Goal: Information Seeking & Learning: Learn about a topic

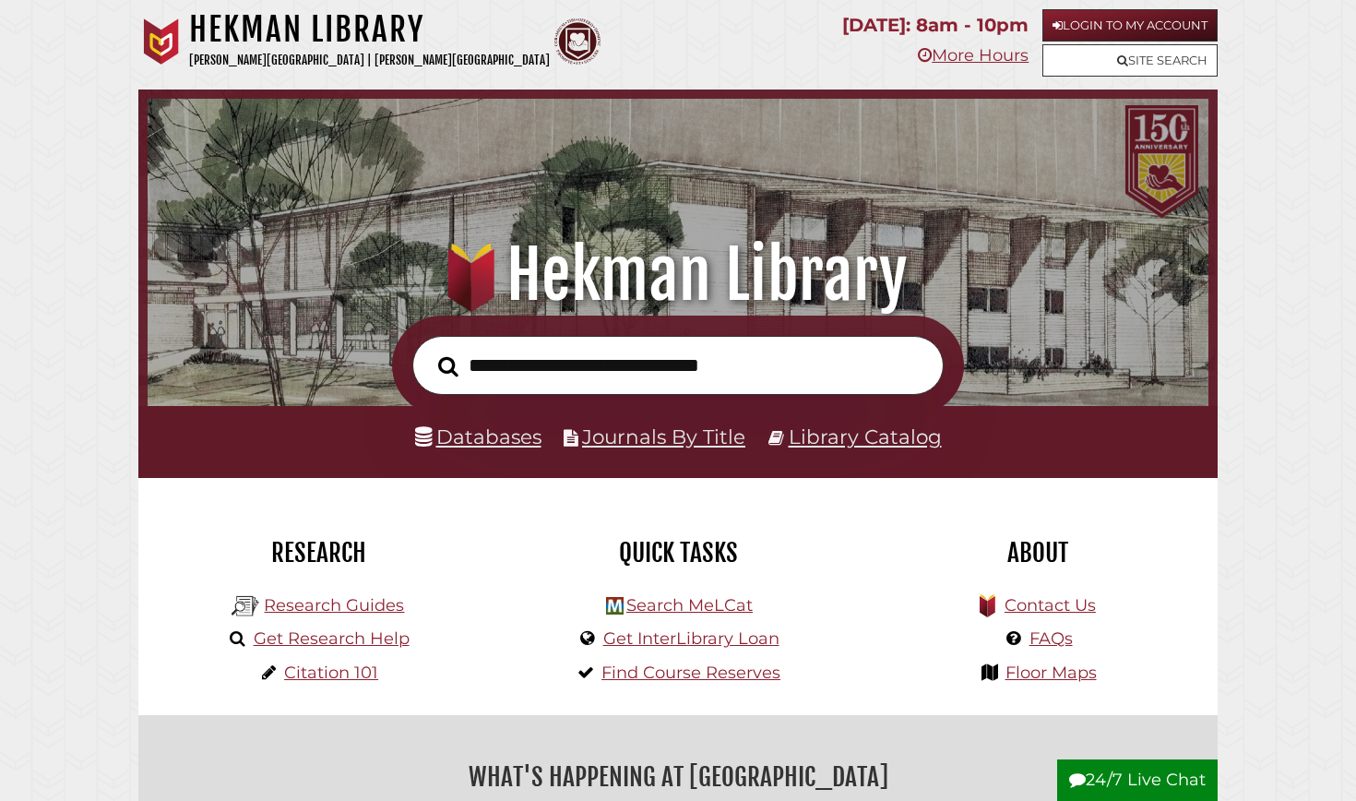
scroll to position [351, 1052]
click at [501, 436] on link "Databases" at bounding box center [478, 436] width 126 height 24
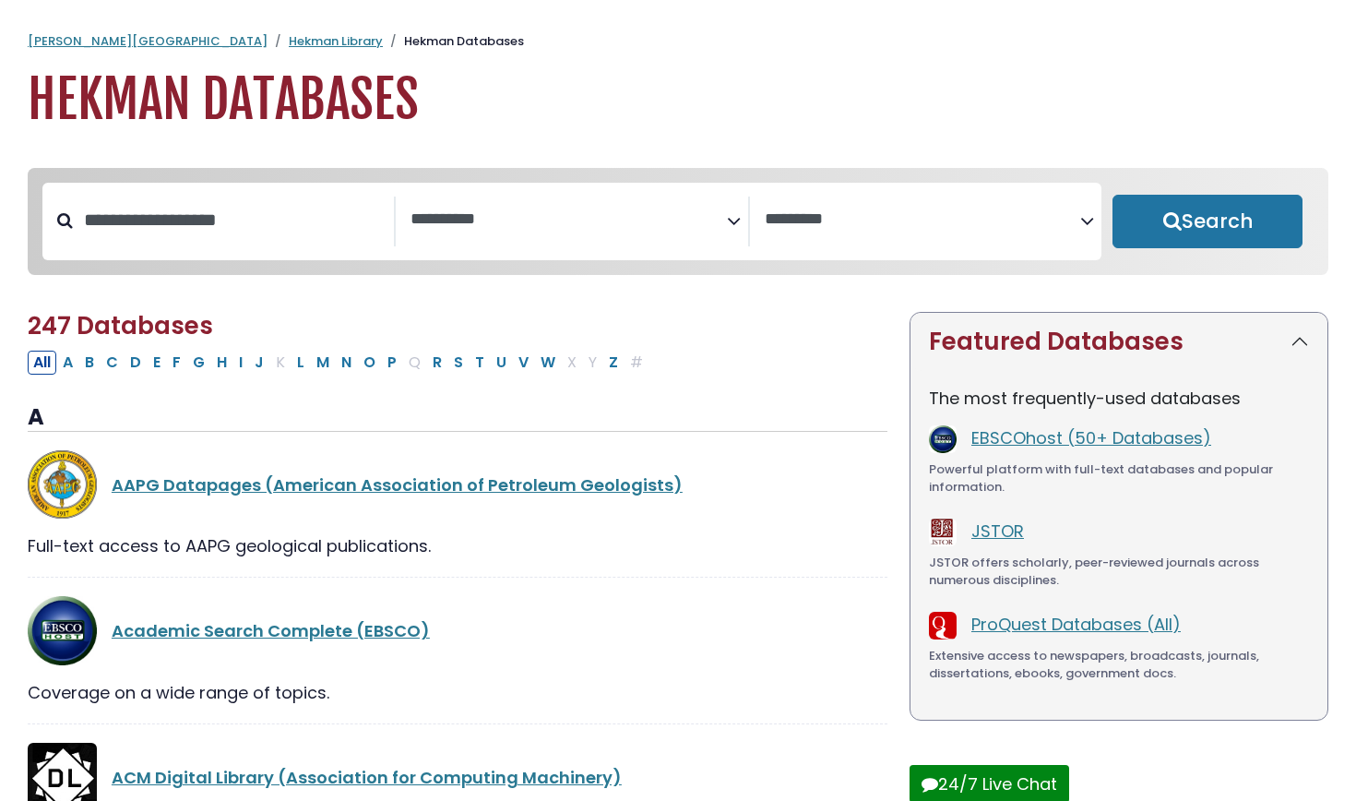
select select "Database Subject Filter"
select select "Database Vendors Filter"
click at [290, 209] on input "Search database by title or keyword" at bounding box center [233, 220] width 321 height 30
type input "*****"
click at [1208, 222] on button "Search" at bounding box center [1208, 222] width 190 height 54
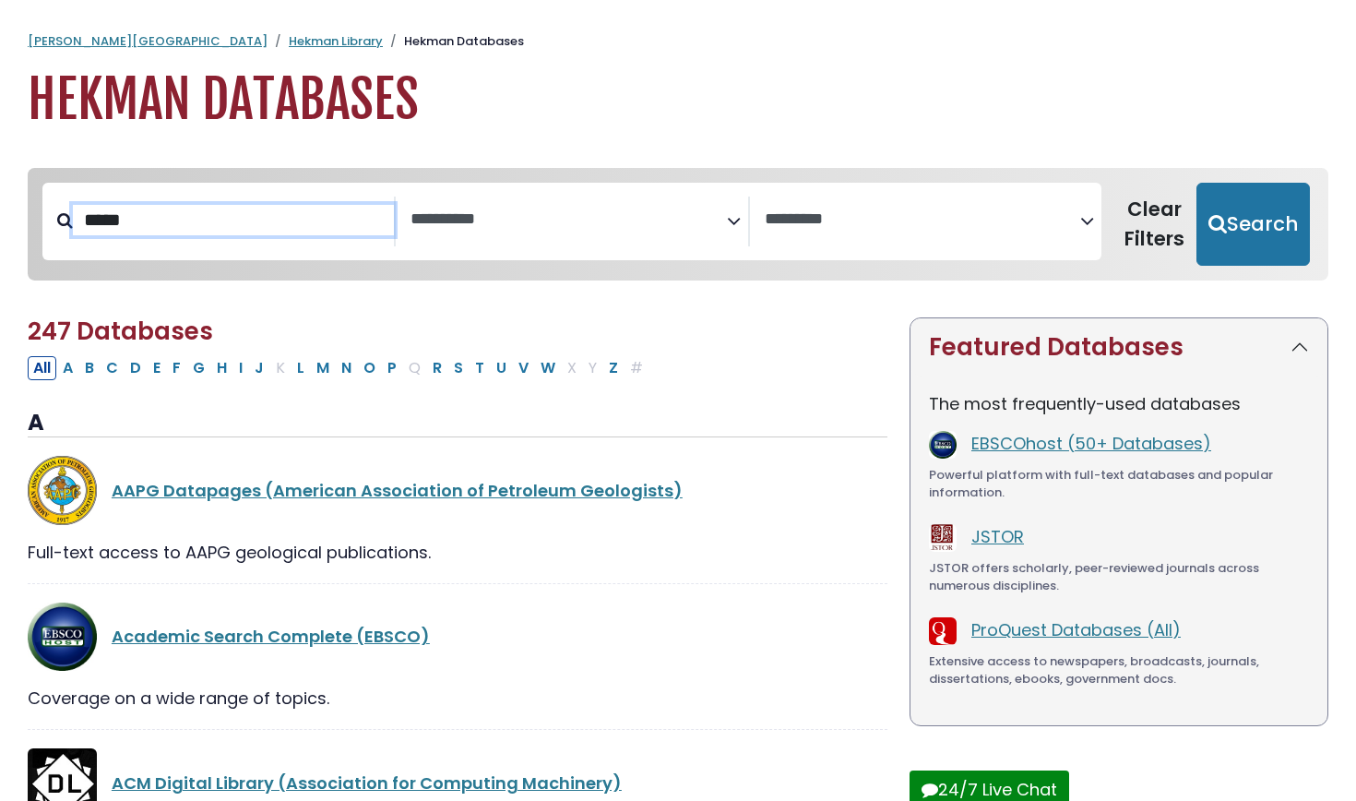
select select "Database Subject Filter"
select select "Database Vendors Filter"
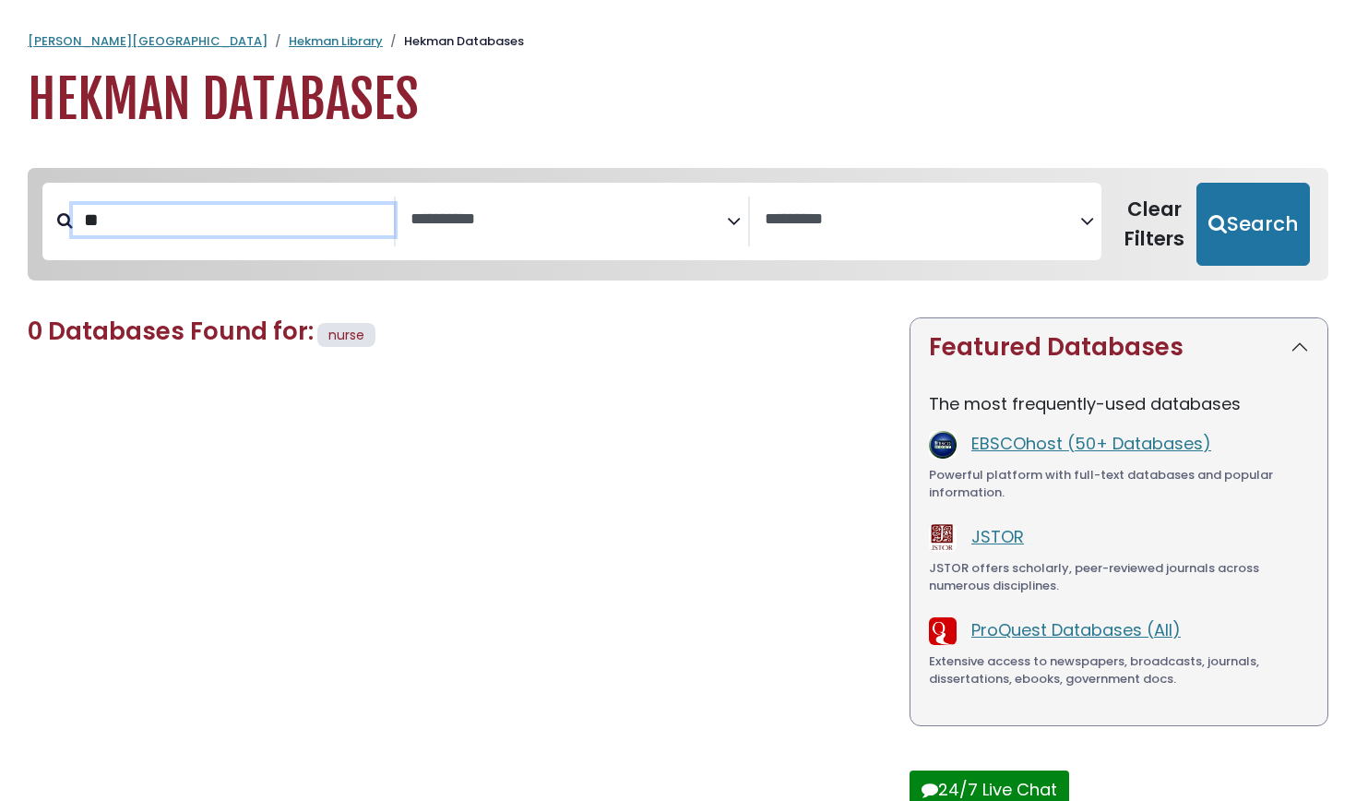
type input "*"
type input "***"
click at [1256, 222] on button "Search" at bounding box center [1253, 224] width 113 height 83
select select "Database Subject Filter"
select select "Database Vendors Filter"
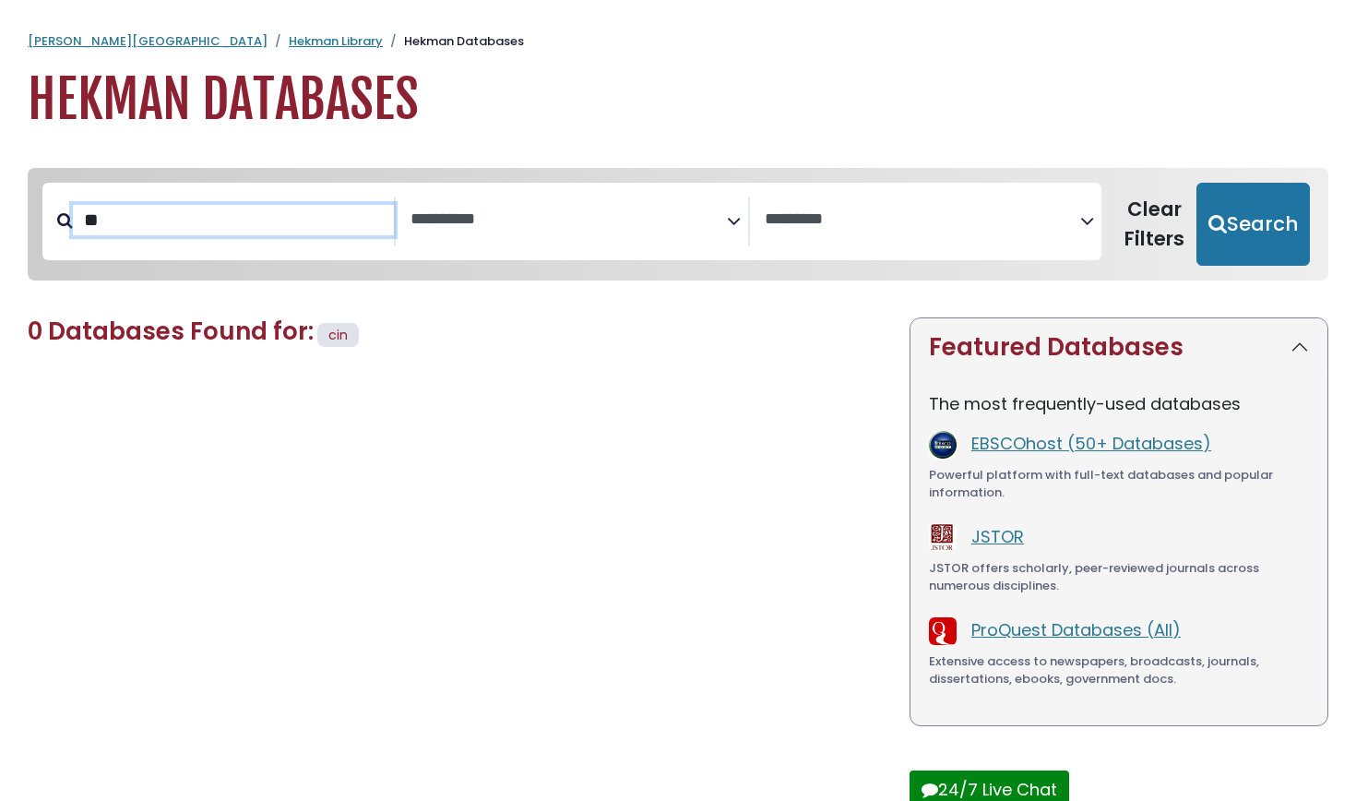
type input "*"
type input "***"
click at [1256, 222] on button "Search" at bounding box center [1253, 224] width 113 height 83
select select "Database Subject Filter"
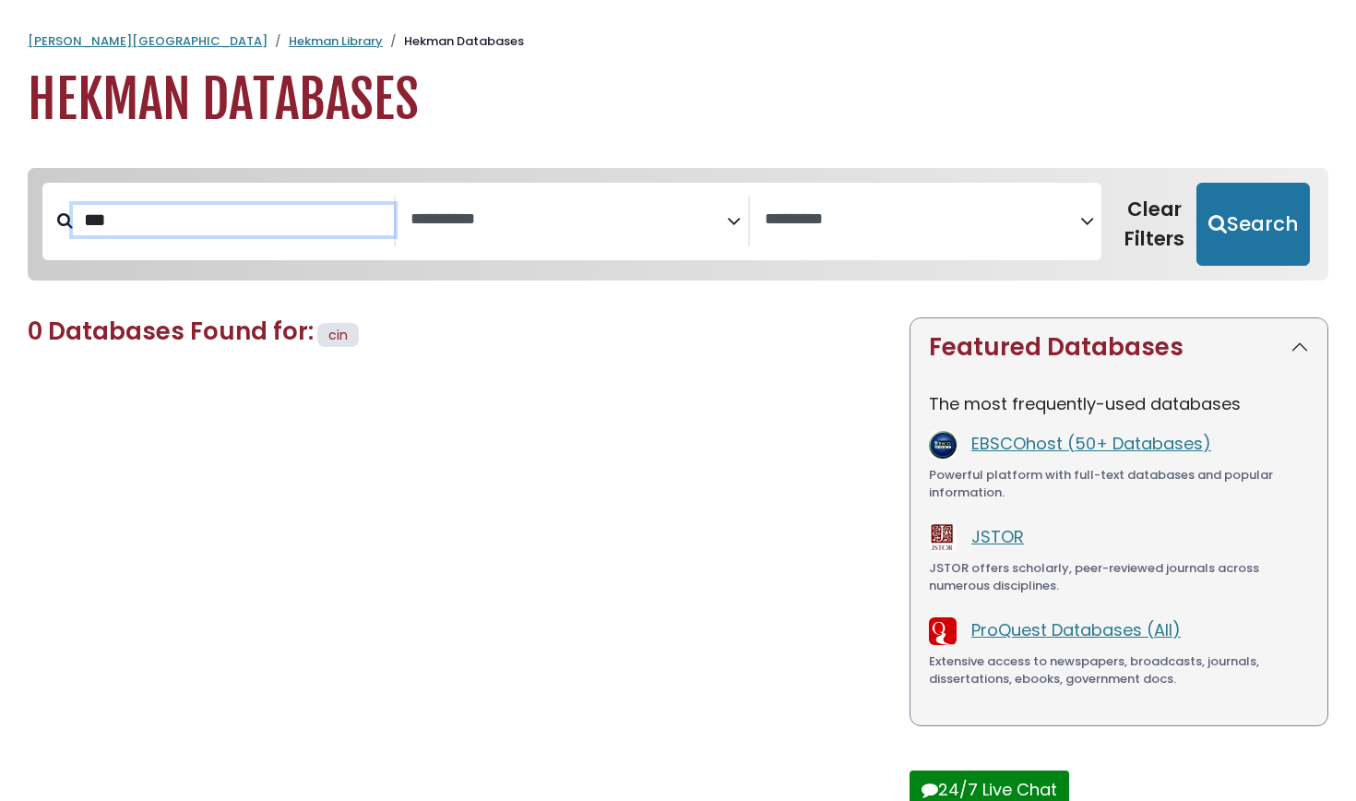
select select "Database Vendors Filter"
type input "*"
click at [623, 241] on span "Search filters" at bounding box center [569, 222] width 316 height 50
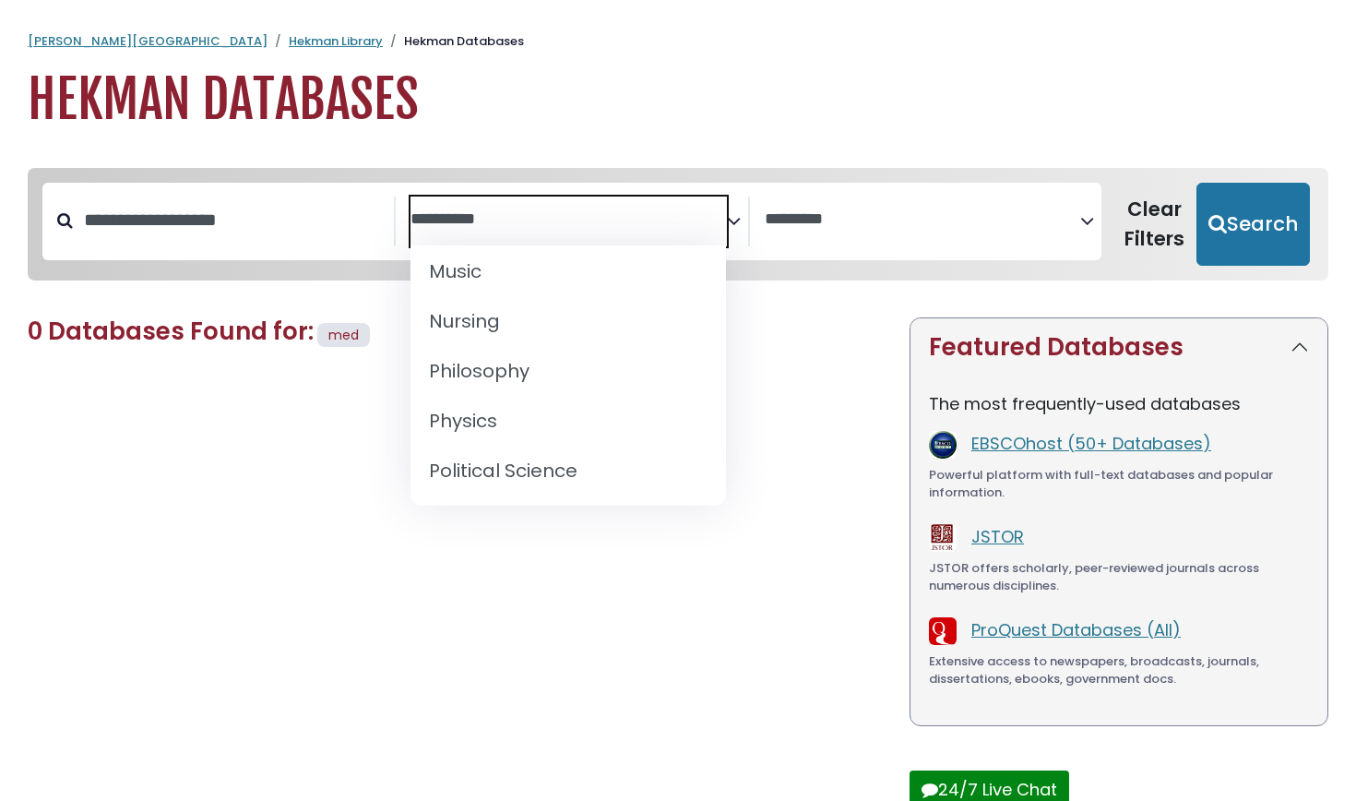
scroll to position [1463, 0]
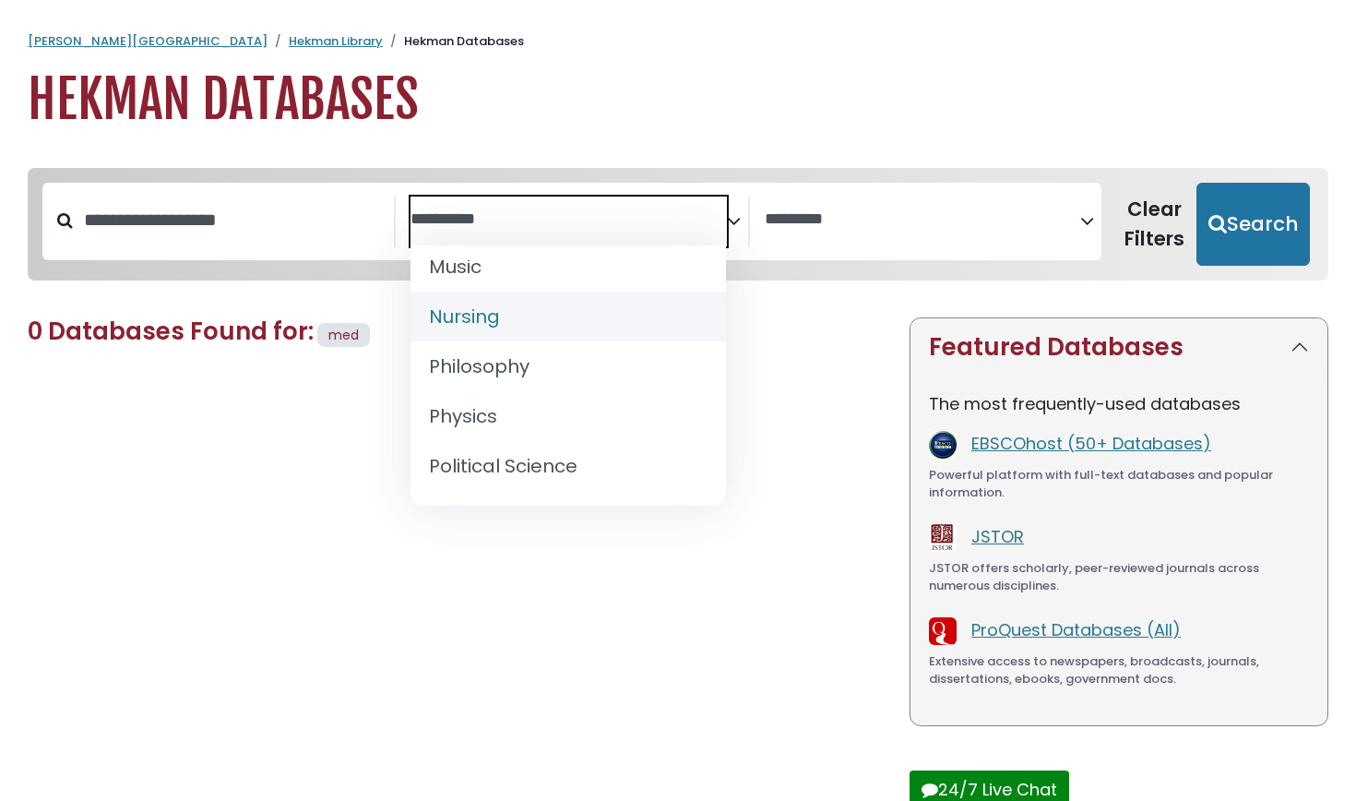
select select "*****"
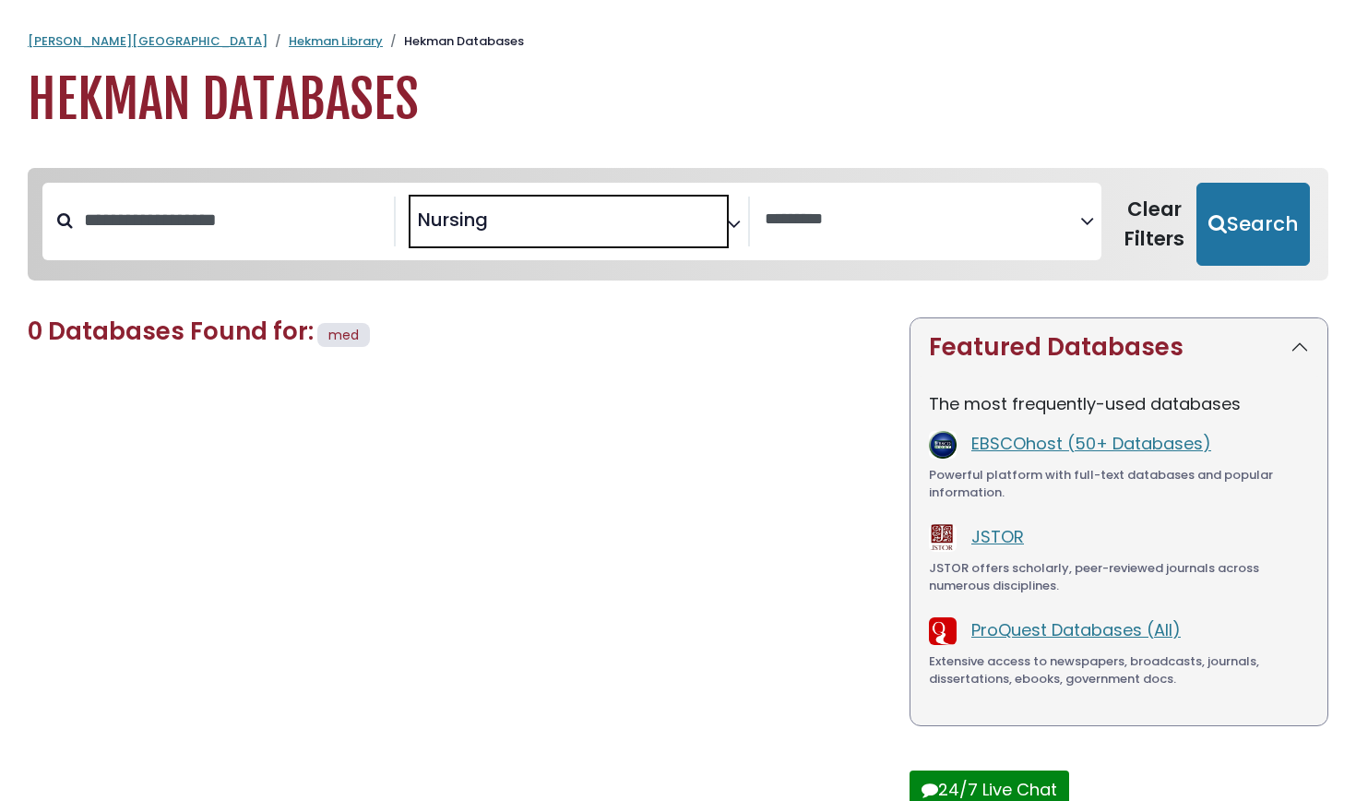
scroll to position [664, 0]
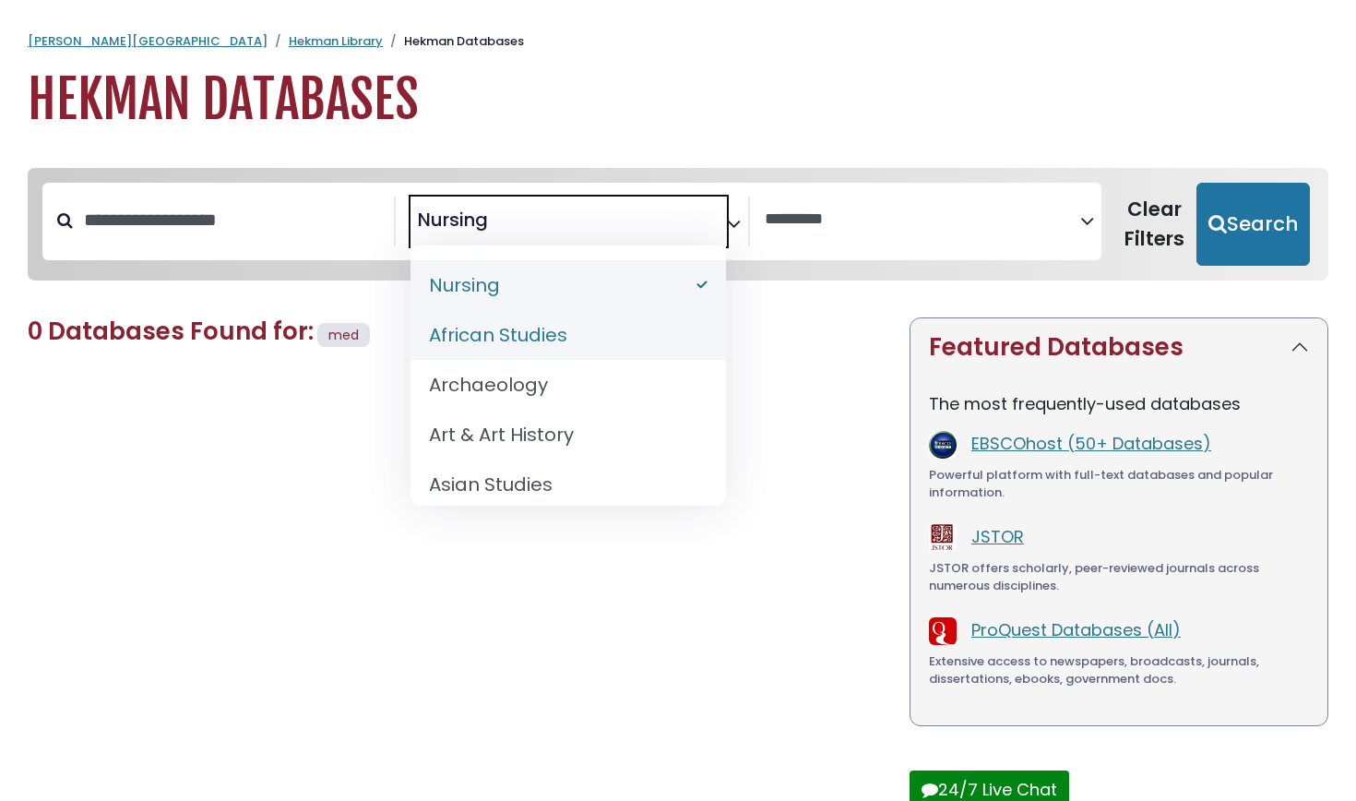
click at [303, 459] on div "0 Databases Found for: med Edit Filters Clear Filters/Browse All Databases All …" at bounding box center [458, 585] width 882 height 537
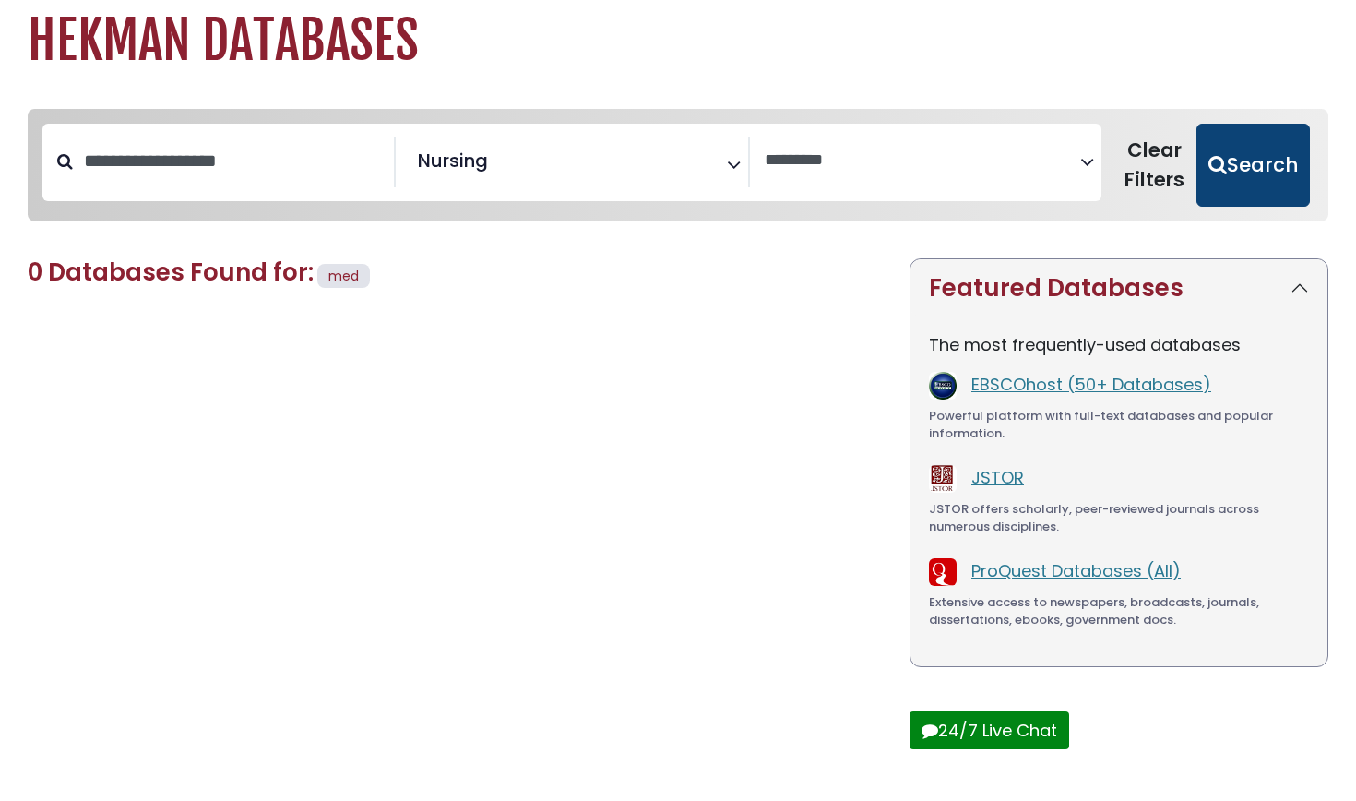
click at [1259, 178] on button "Search" at bounding box center [1253, 165] width 113 height 83
select select "Database Vendors Filter"
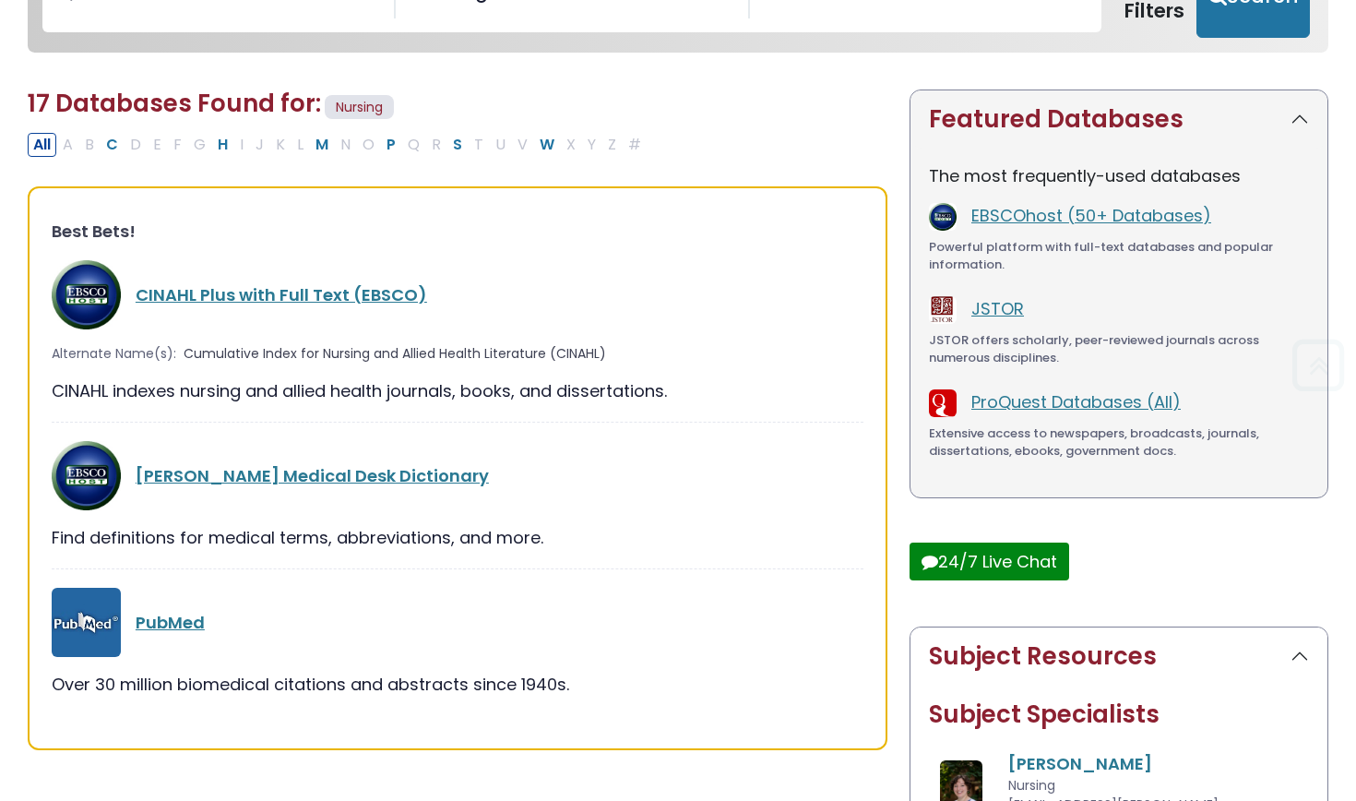
scroll to position [232, 0]
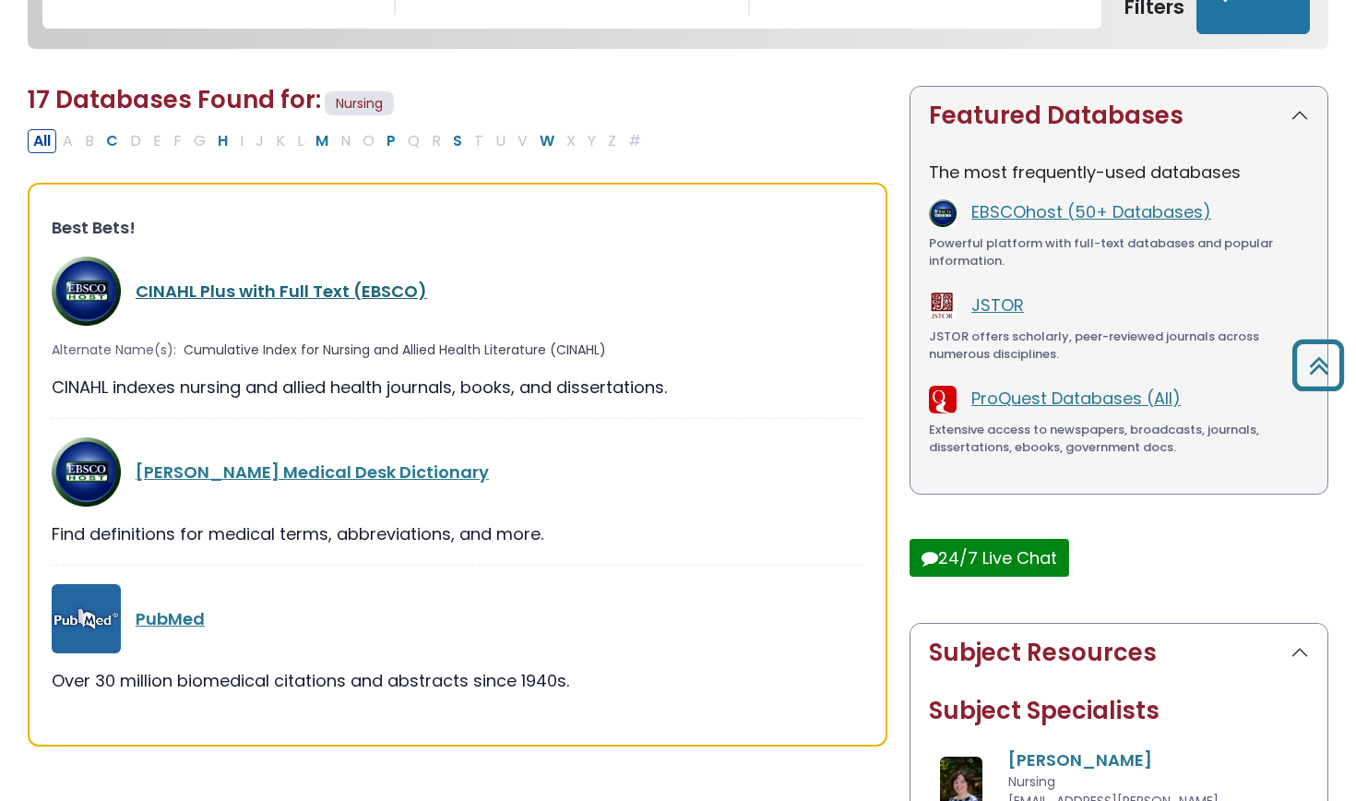
click at [324, 290] on link "CINAHL Plus with Full Text (EBSCO)" at bounding box center [282, 291] width 292 height 23
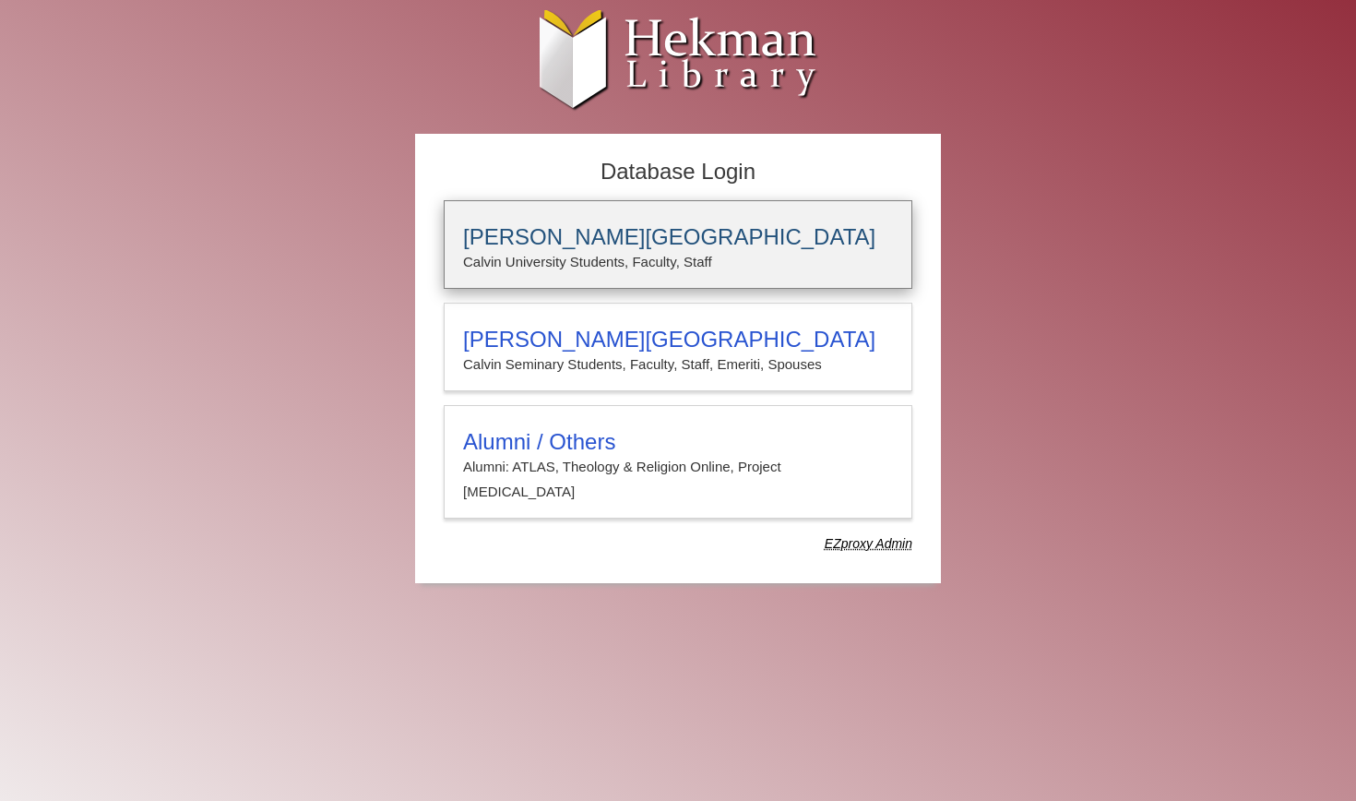
click at [579, 235] on h3 "[PERSON_NAME][GEOGRAPHIC_DATA]" at bounding box center [678, 237] width 430 height 26
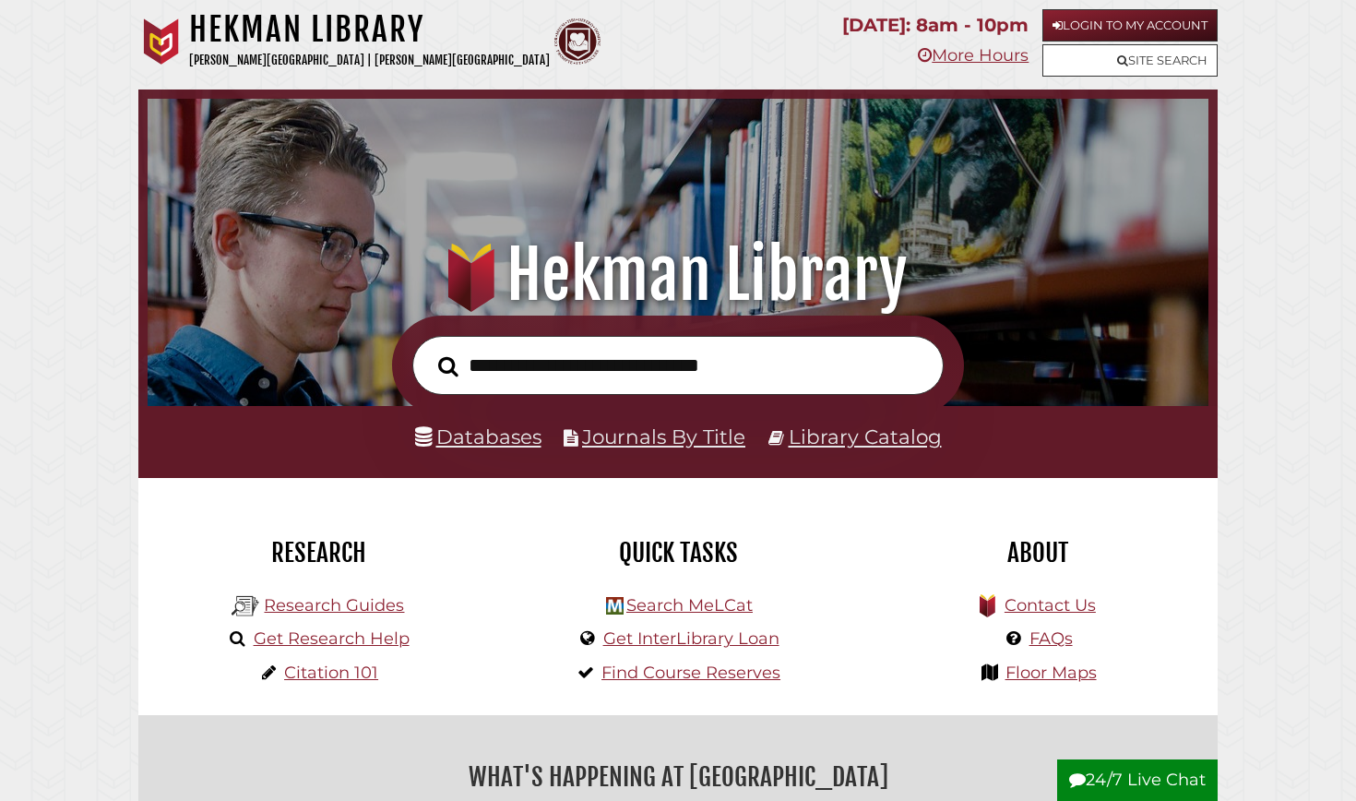
scroll to position [351, 1052]
click at [567, 364] on input "text" at bounding box center [677, 366] width 531 height 60
type input "**********"
click at [448, 364] on button "Search" at bounding box center [448, 366] width 39 height 31
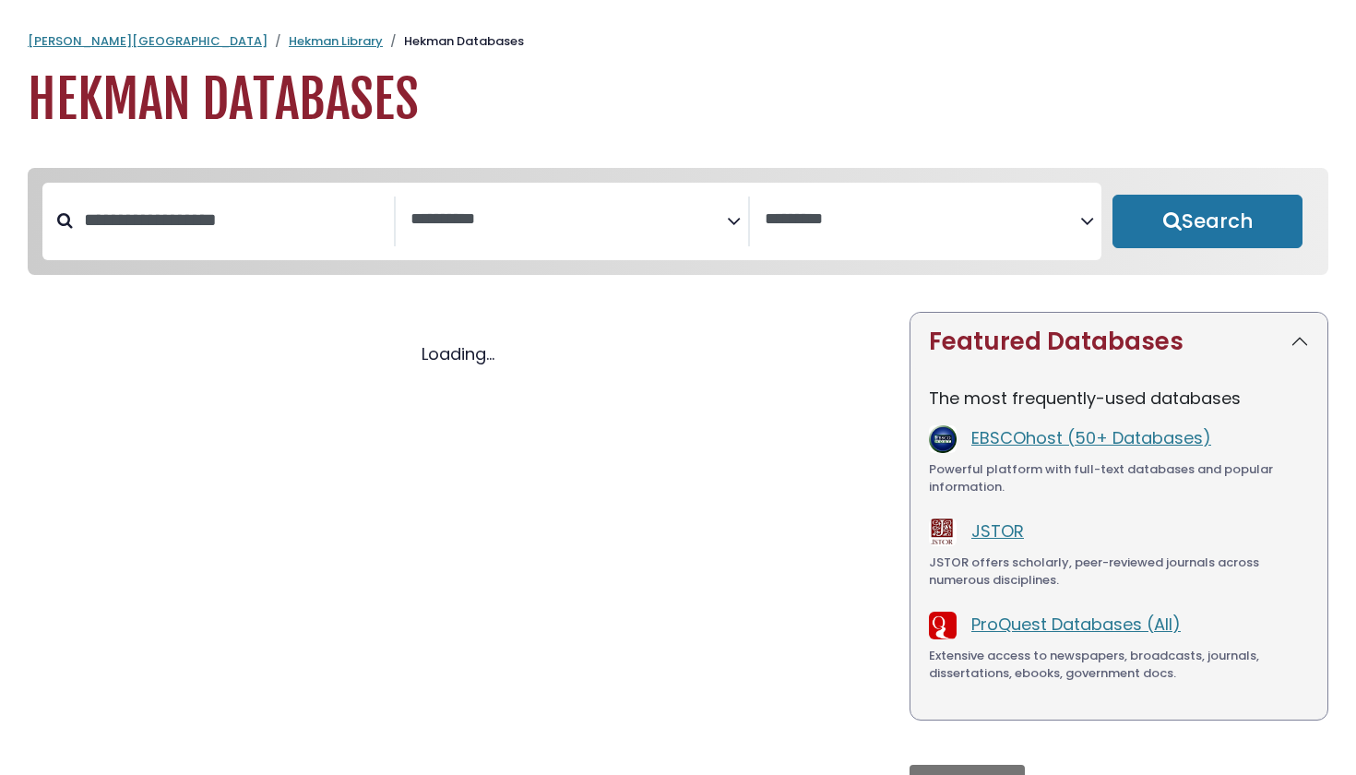
select select "Database Subject Filter"
select select "Database Vendors Filter"
select select "Database Subject Filter"
select select "Database Vendors Filter"
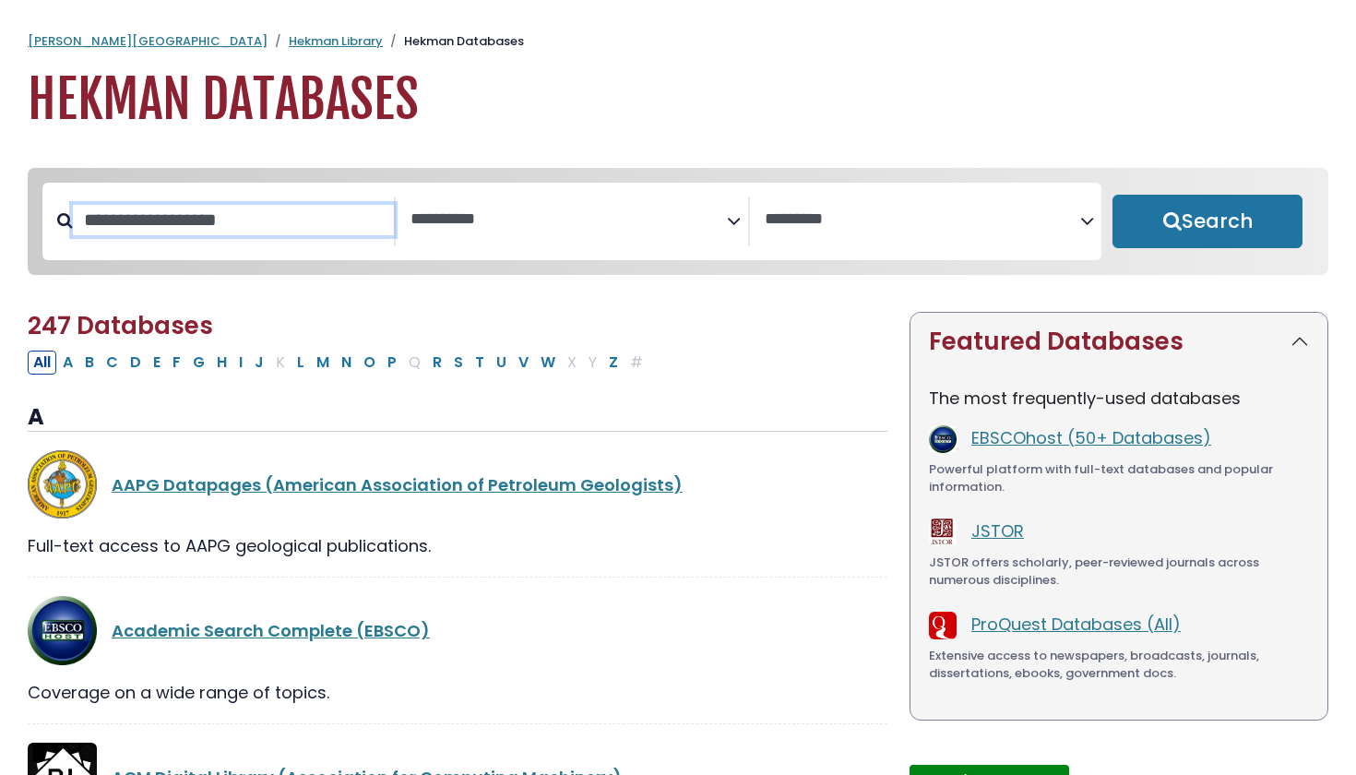
click at [246, 217] on input "Search database by title or keyword" at bounding box center [233, 220] width 321 height 30
type input "******"
click at [1208, 222] on button "Search" at bounding box center [1208, 222] width 190 height 54
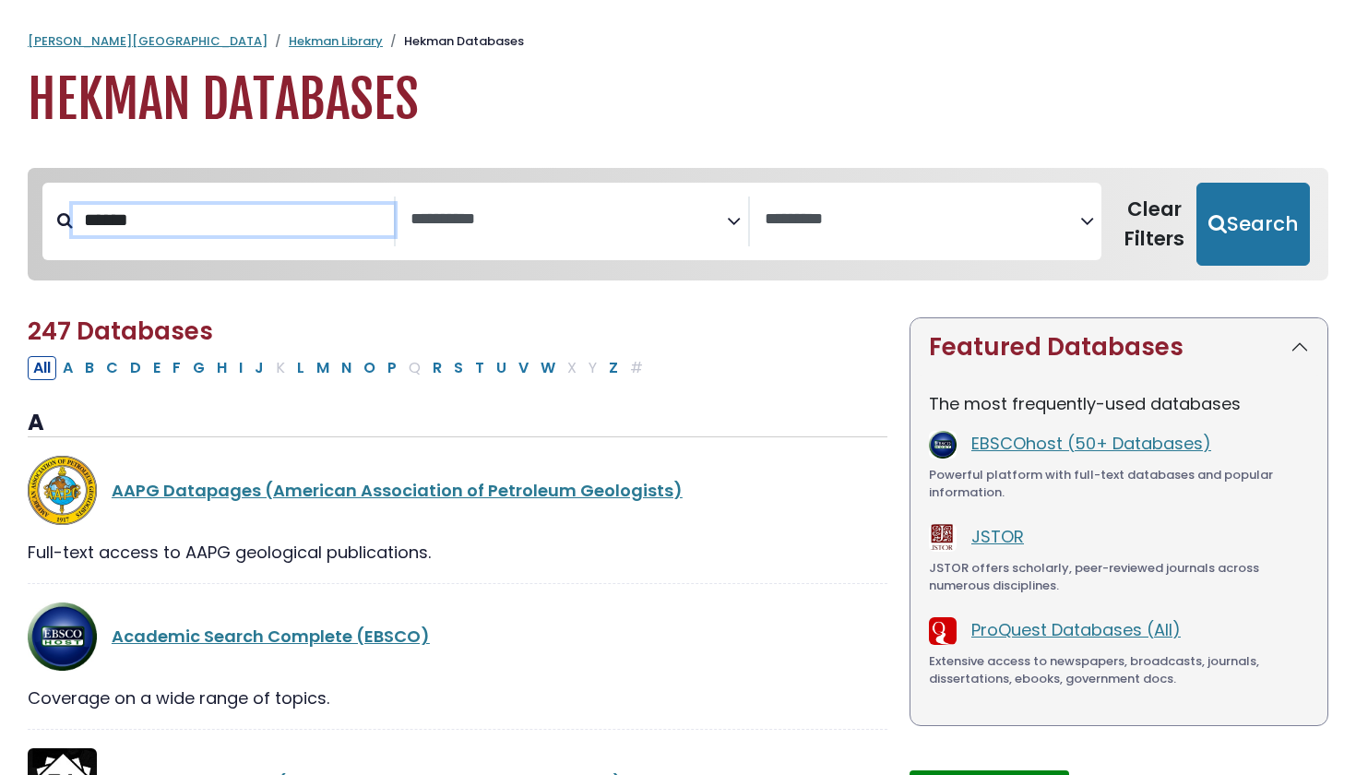
select select "Database Subject Filter"
select select "Database Vendors Filter"
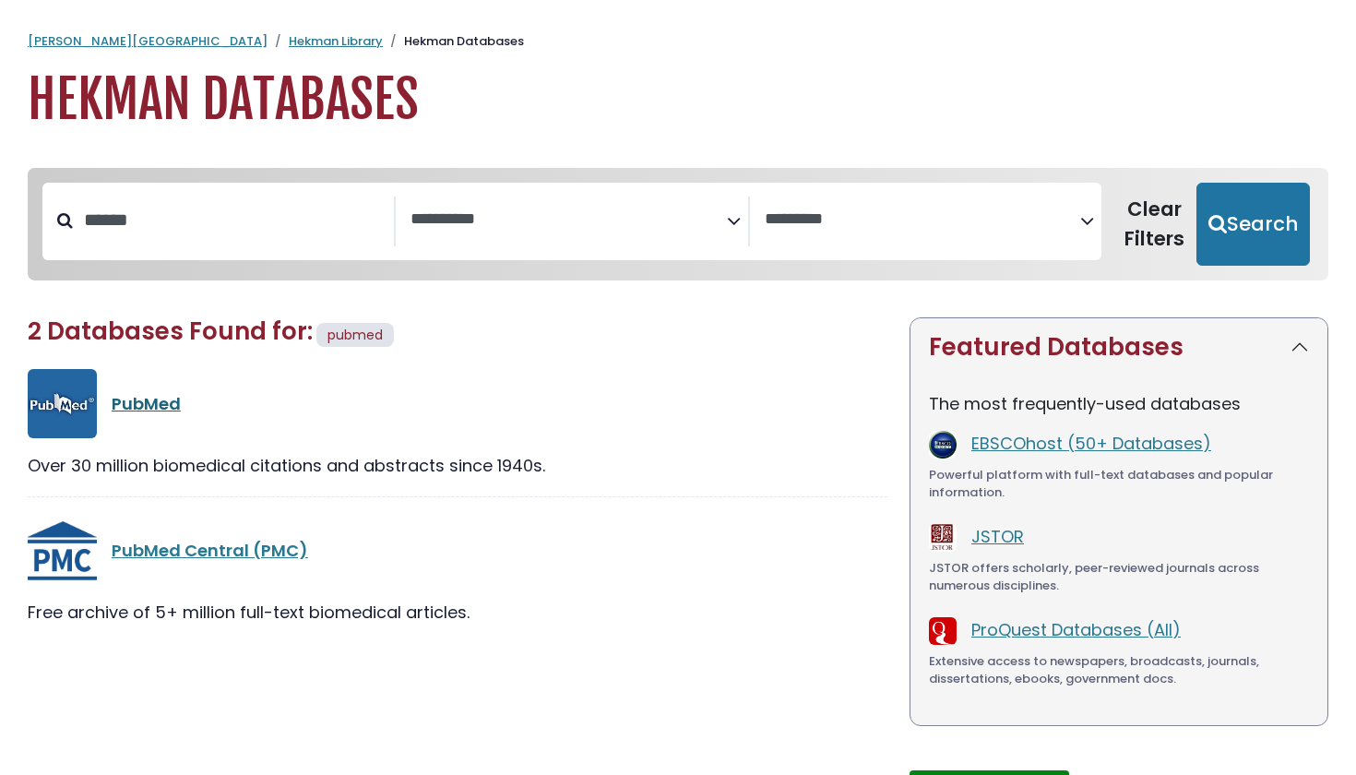
click at [153, 395] on link "PubMed" at bounding box center [146, 403] width 69 height 23
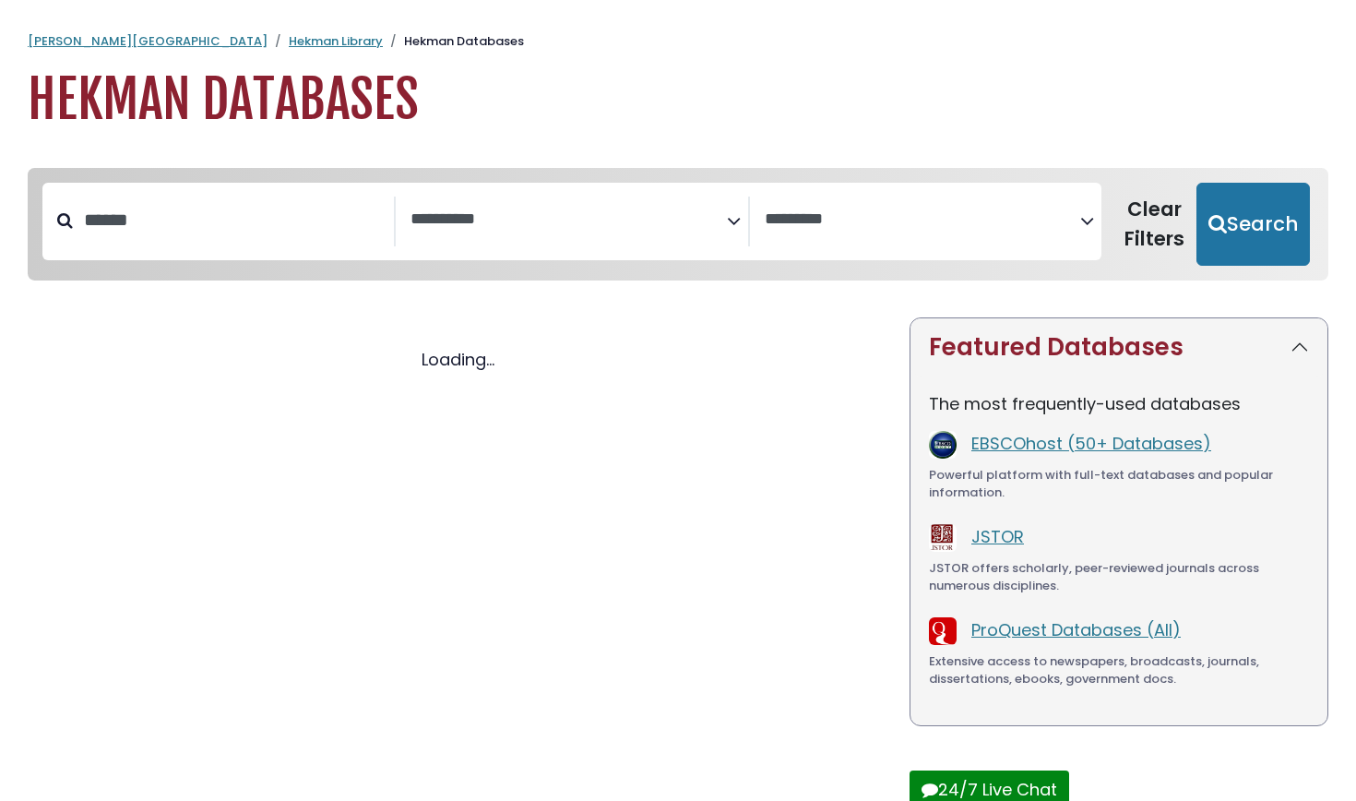
select select "Database Subject Filter"
select select "Database Vendors Filter"
select select "Database Subject Filter"
select select "Database Vendors Filter"
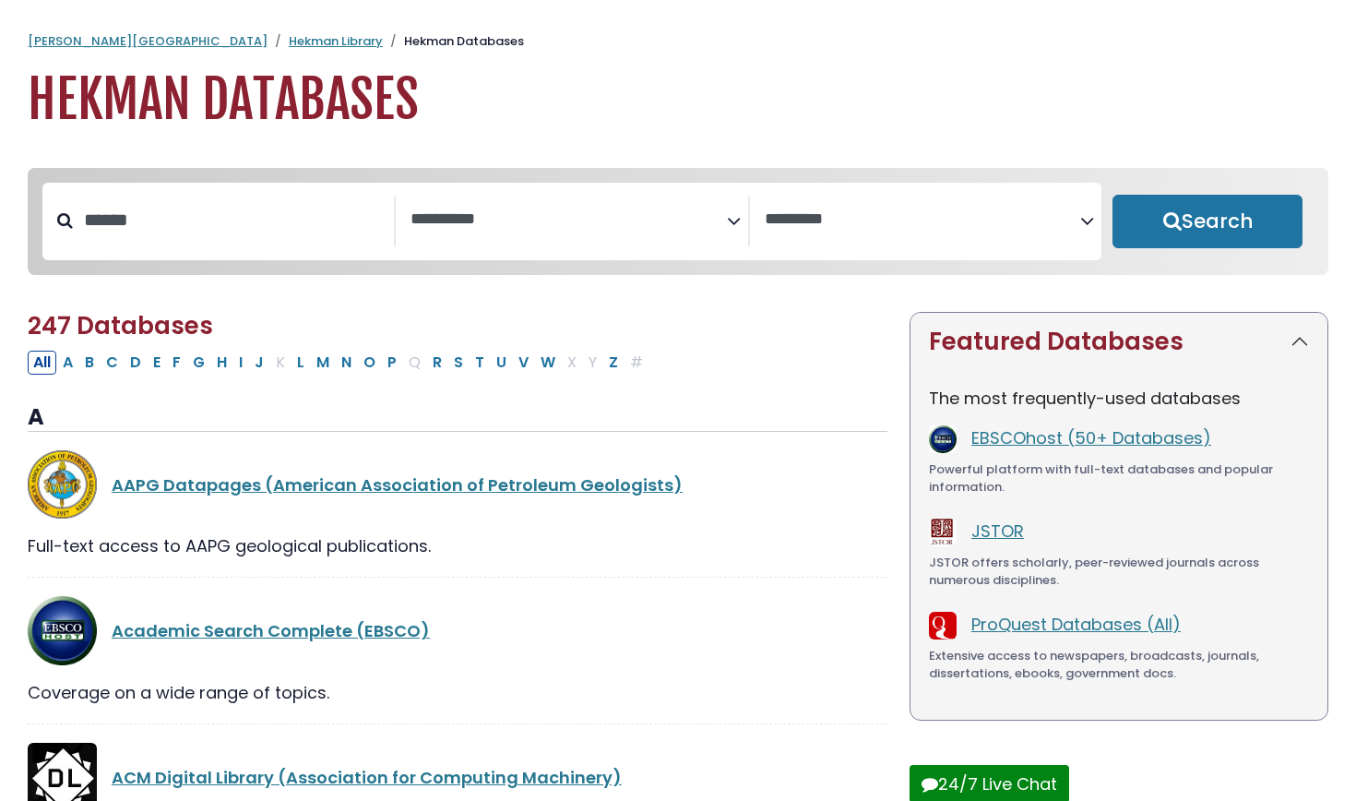
select select "Database Subject Filter"
select select "Database Vendors Filter"
click at [231, 223] on input "Search database by title or keyword" at bounding box center [233, 220] width 321 height 30
type input "******"
click at [1208, 222] on button "Search" at bounding box center [1208, 222] width 190 height 54
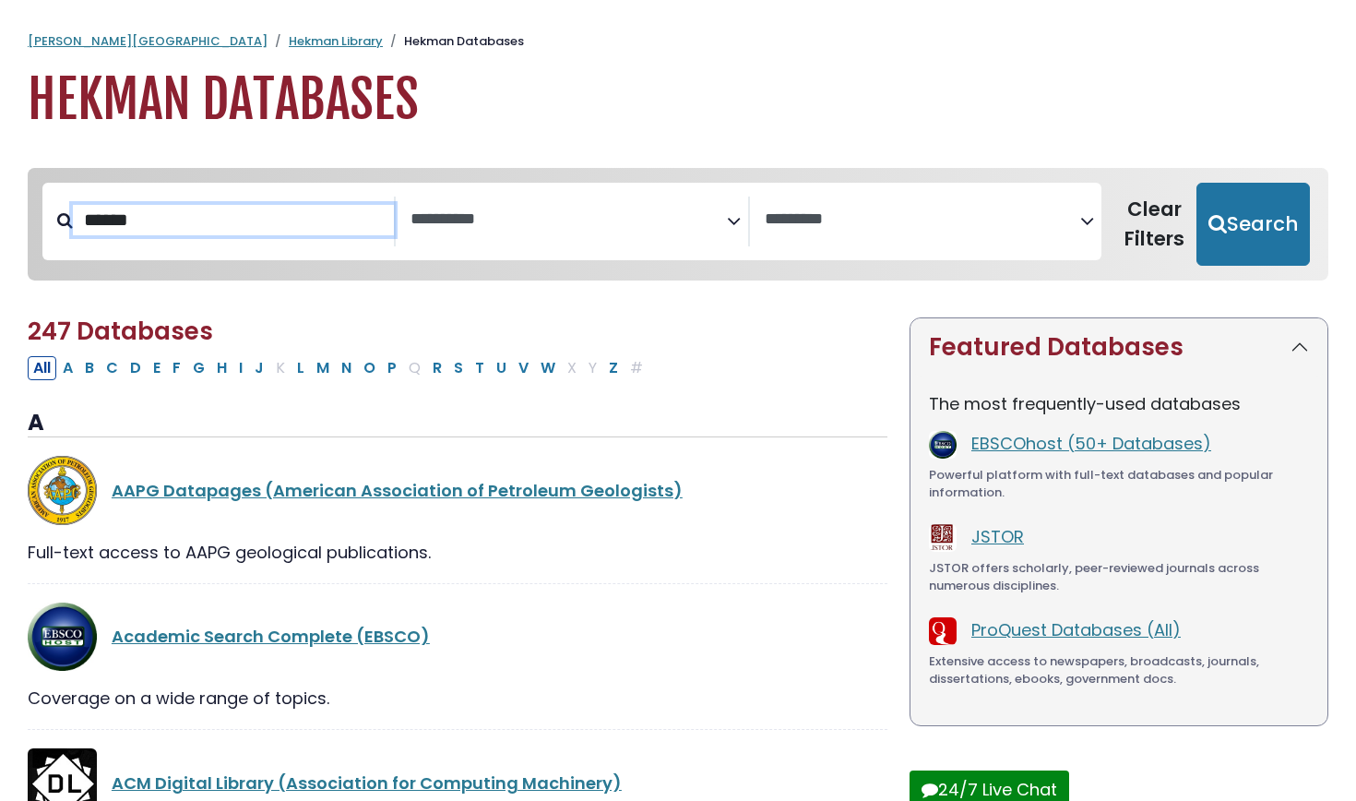
select select "Database Subject Filter"
select select "Database Vendors Filter"
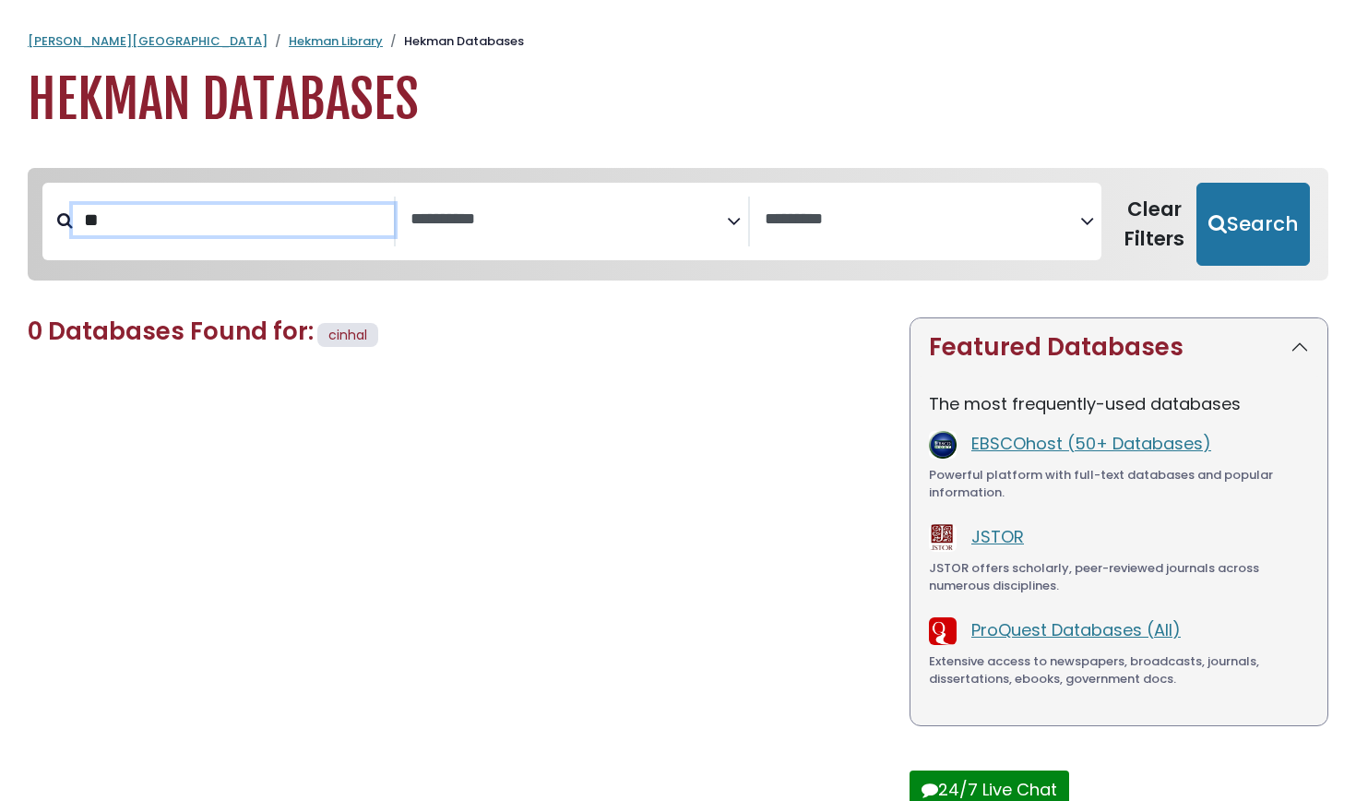
type input "*"
click at [631, 237] on span "Search filters" at bounding box center [569, 222] width 316 height 50
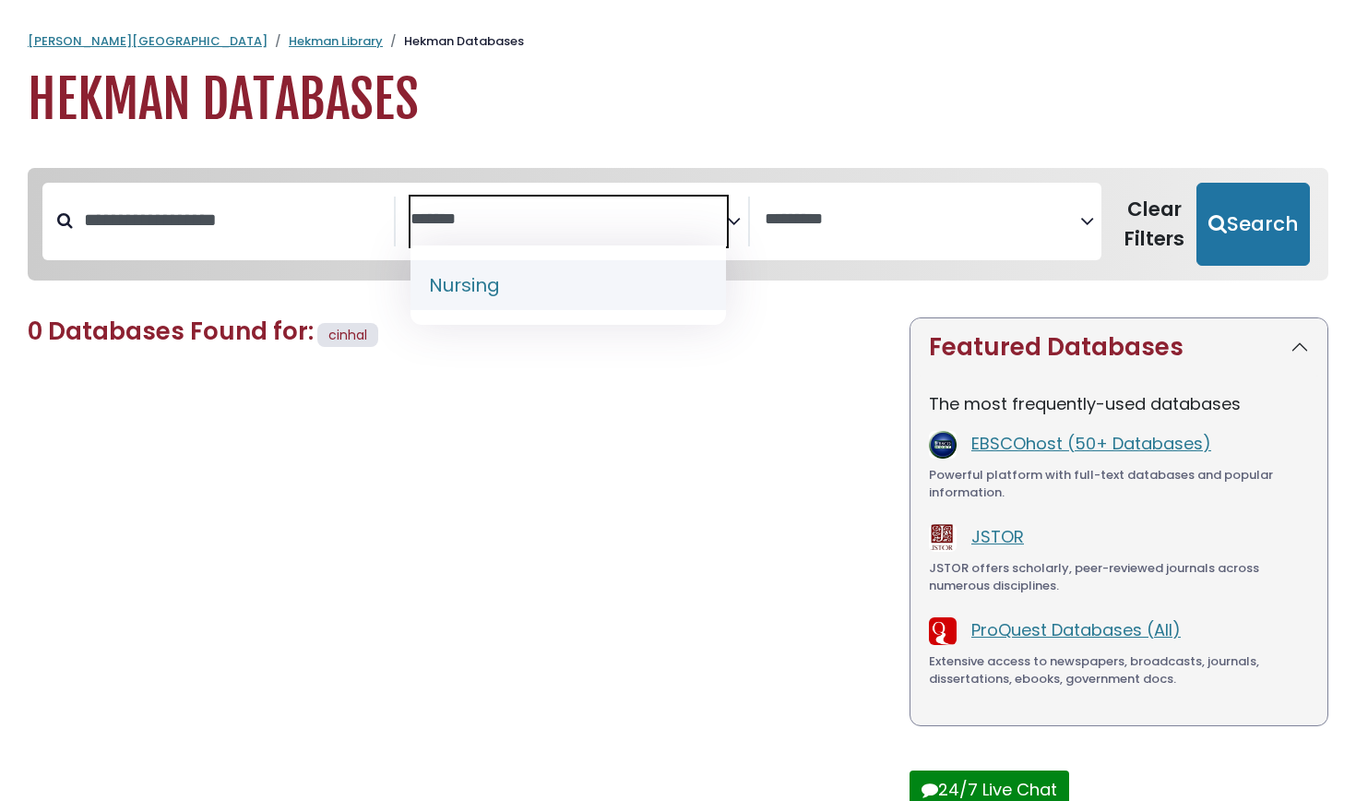
type textarea "*******"
select select "*****"
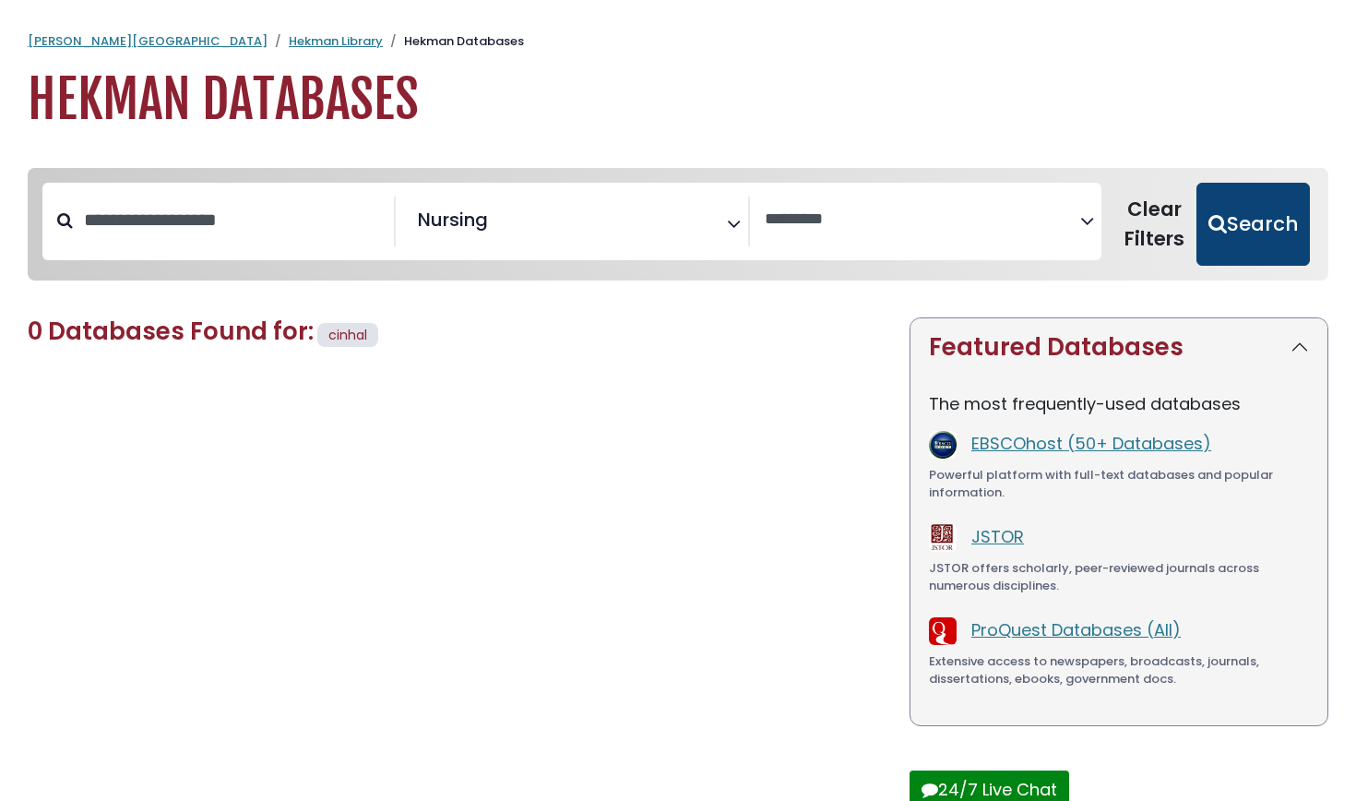
click at [1269, 233] on button "Search" at bounding box center [1253, 224] width 113 height 83
select select "Database Vendors Filter"
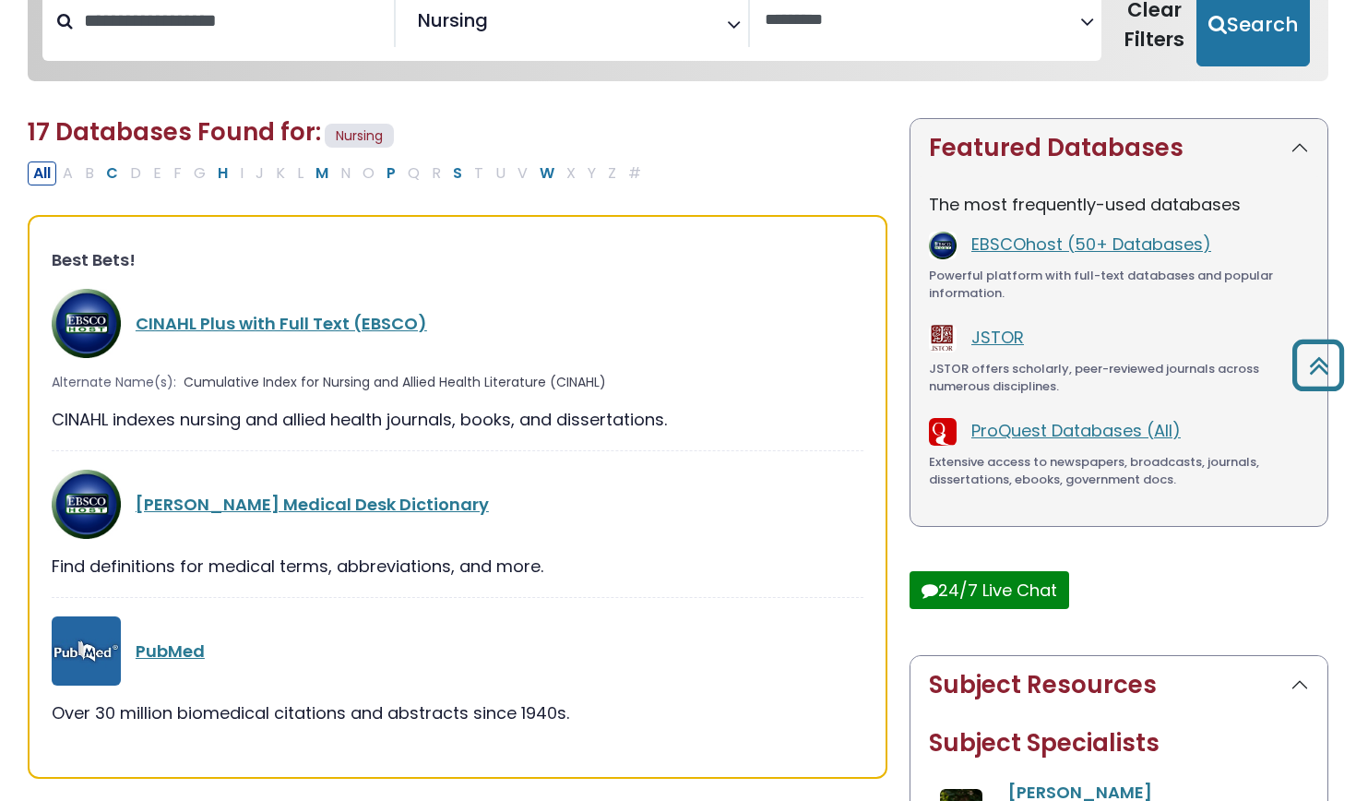
scroll to position [199, 0]
click at [365, 322] on link "CINAHL Plus with Full Text (EBSCO)" at bounding box center [282, 323] width 292 height 23
click at [177, 654] on link "PubMed" at bounding box center [170, 650] width 69 height 23
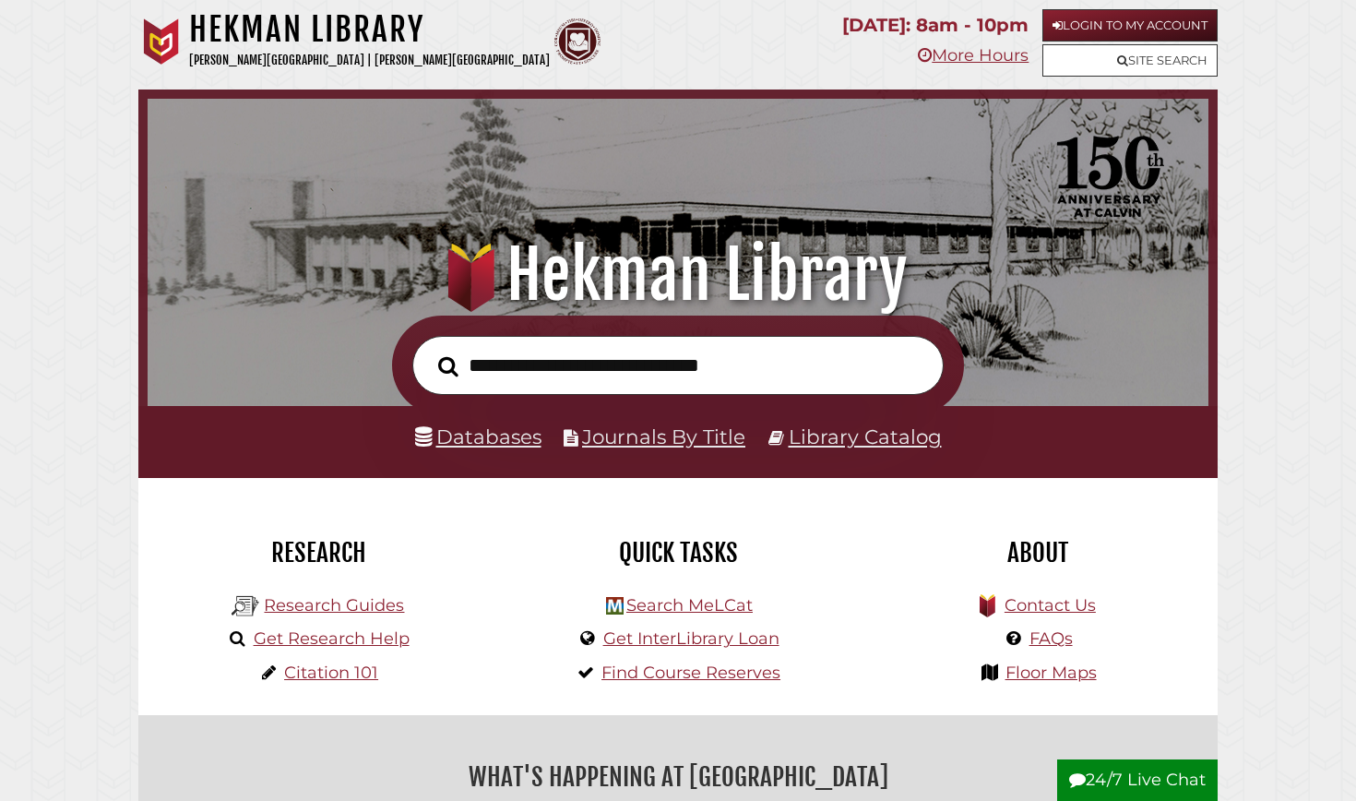
scroll to position [351, 1052]
click at [813, 357] on input "text" at bounding box center [677, 366] width 531 height 60
click at [467, 431] on link "Databases" at bounding box center [478, 436] width 126 height 24
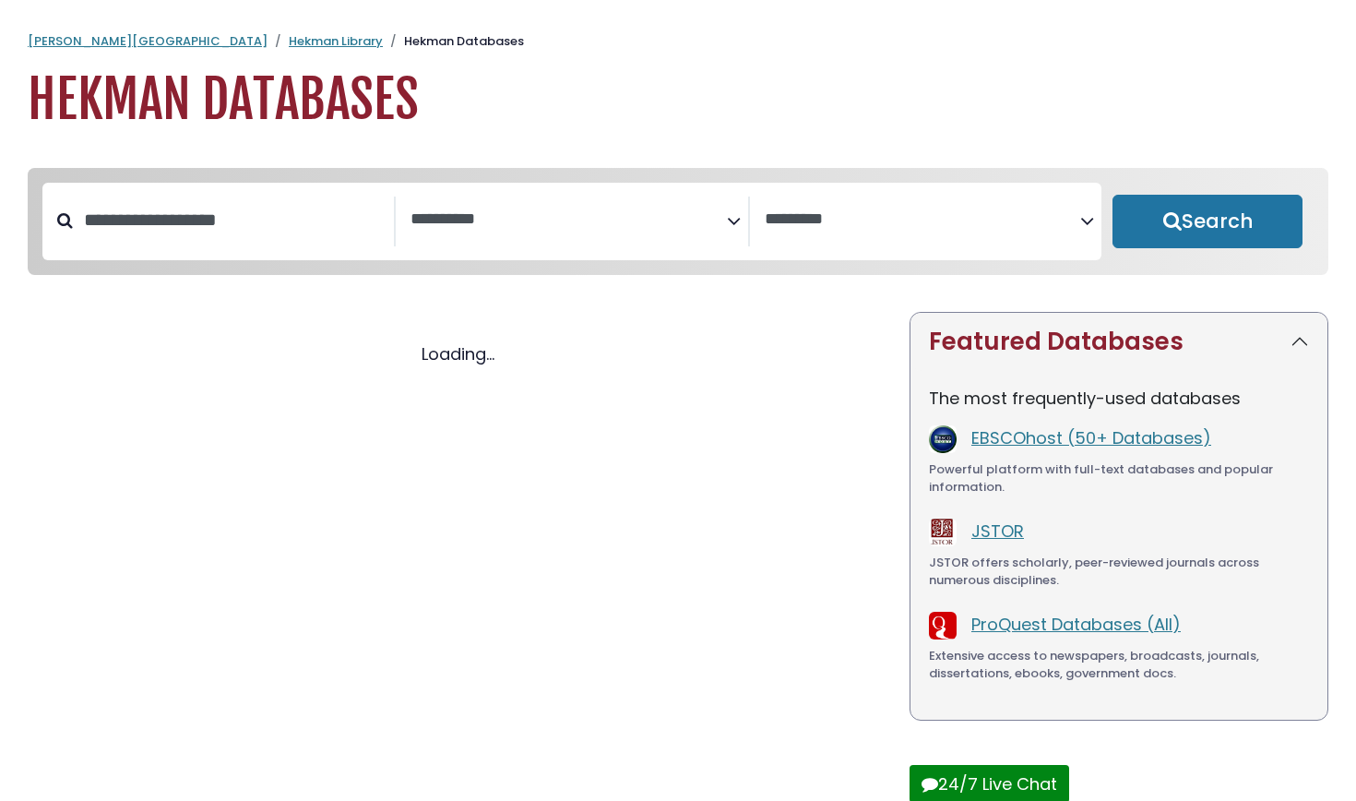
select select "Database Subject Filter"
select select "Database Vendors Filter"
select select "Database Subject Filter"
select select "Database Vendors Filter"
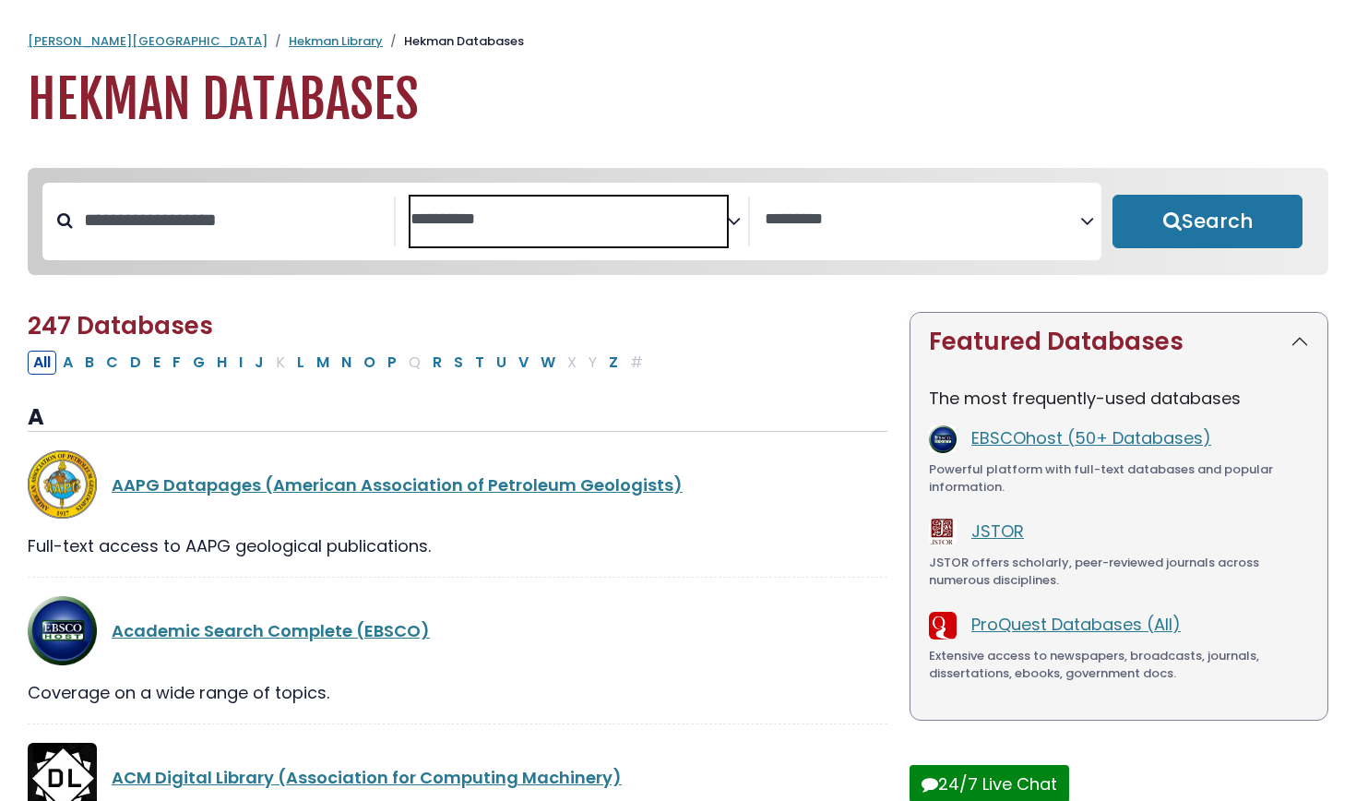
click at [536, 230] on span "Search filters" at bounding box center [569, 222] width 316 height 50
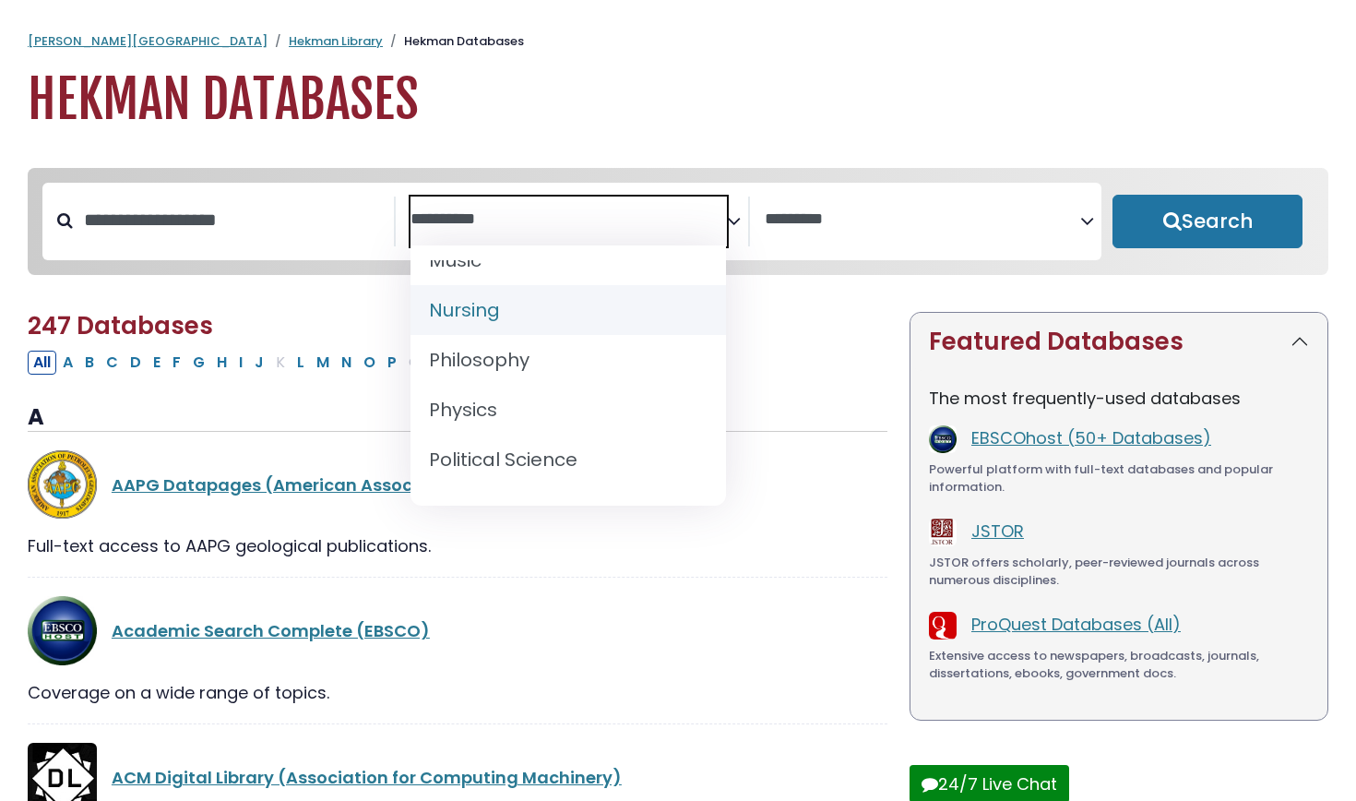
scroll to position [1465, 0]
select select "*****"
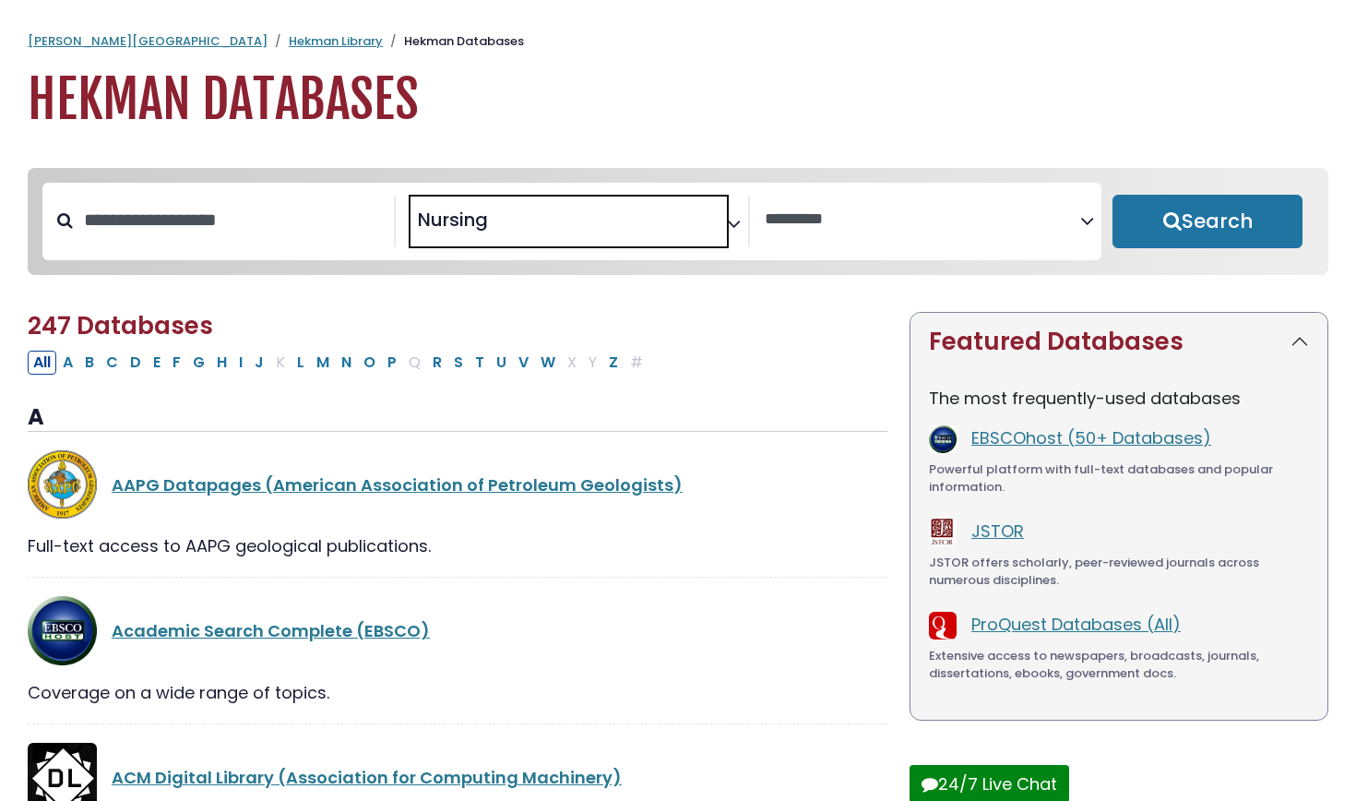
scroll to position [664, 0]
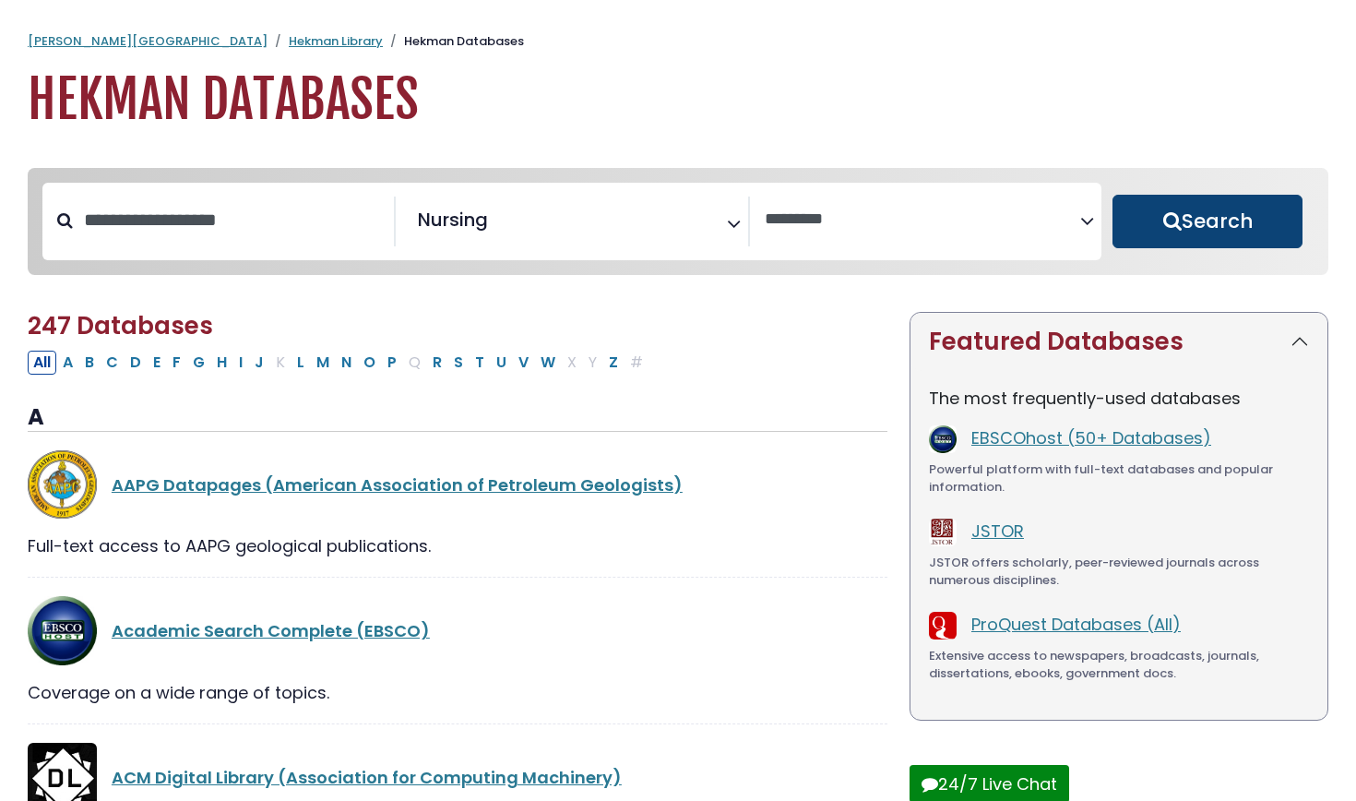
click at [1176, 236] on button "Search" at bounding box center [1208, 222] width 190 height 54
select select "Database Vendors Filter"
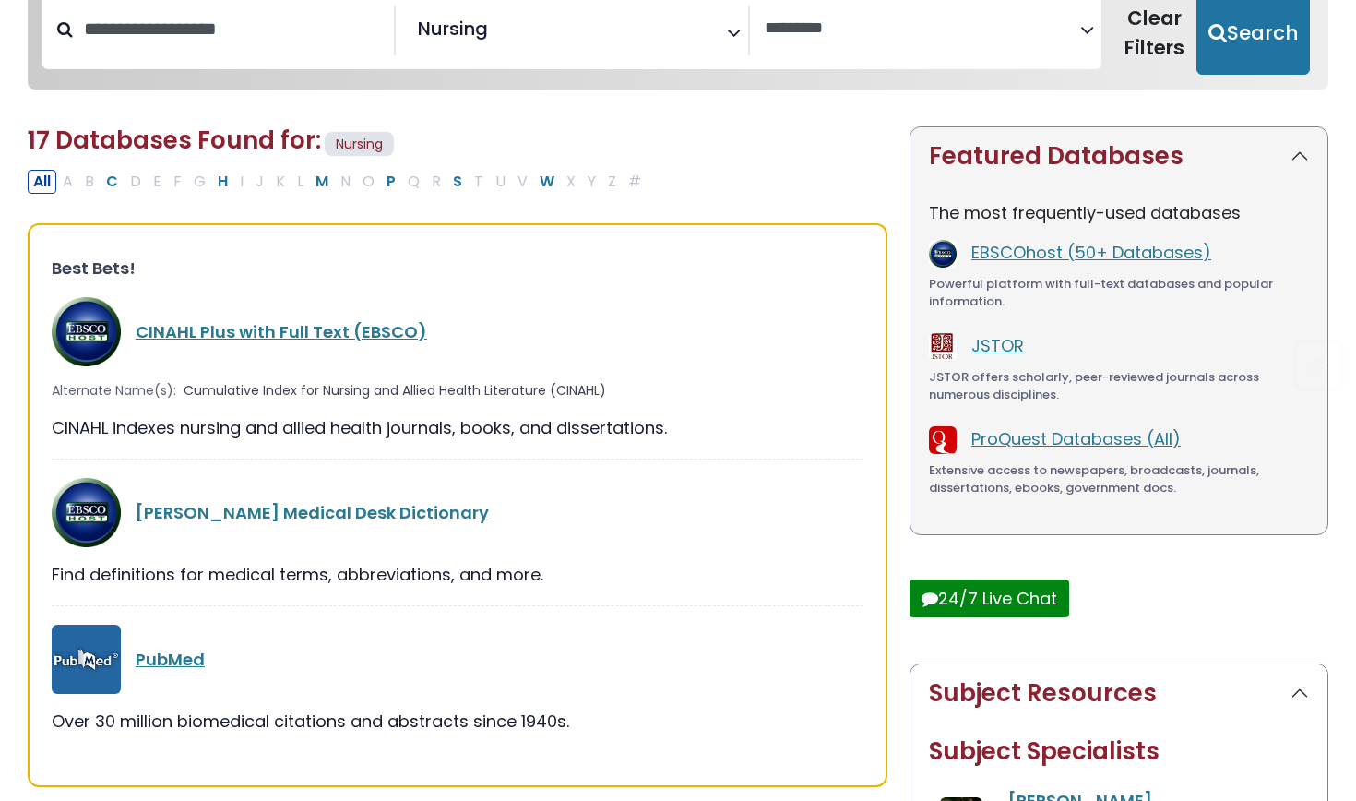
scroll to position [210, 0]
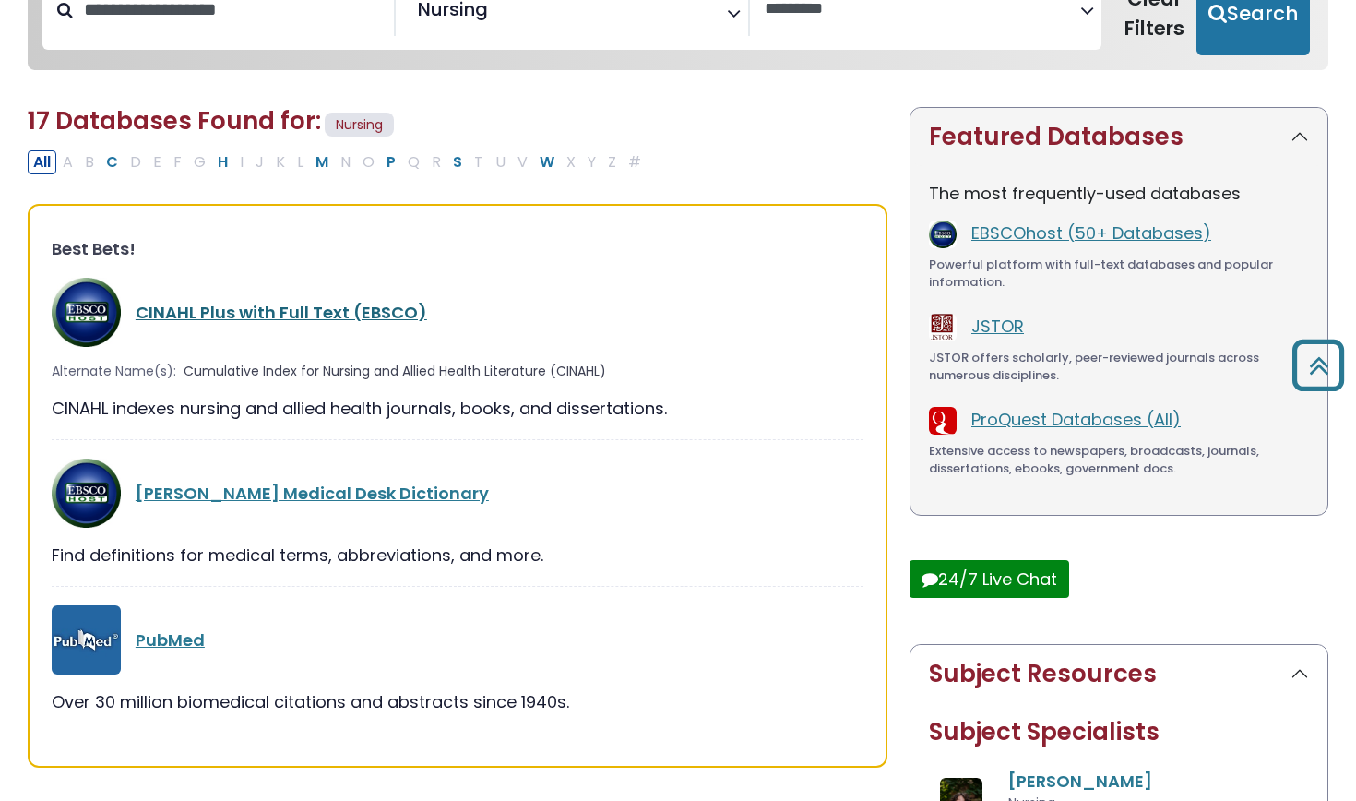
click at [392, 303] on link "CINAHL Plus with Full Text (EBSCO)" at bounding box center [282, 312] width 292 height 23
click at [362, 312] on link "CINAHL Plus with Full Text (EBSCO)" at bounding box center [282, 312] width 292 height 23
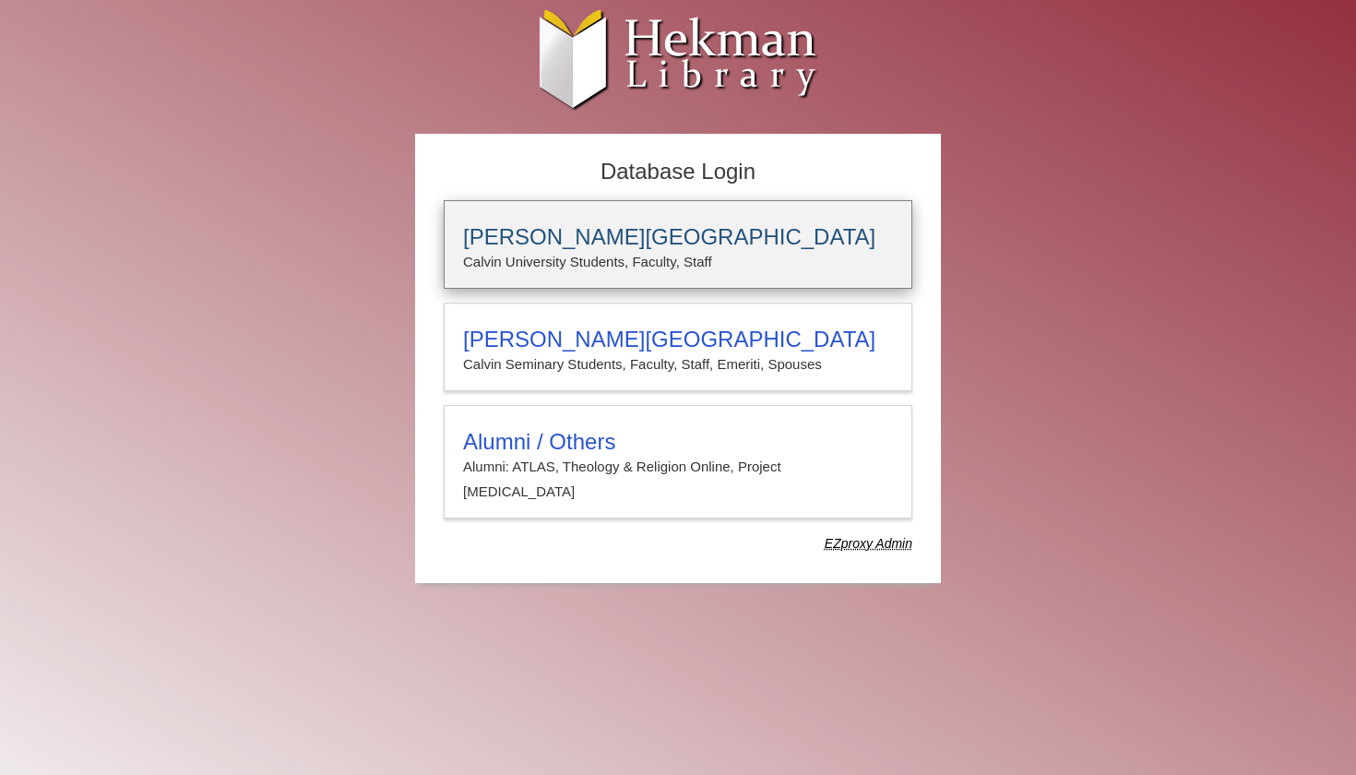
click at [641, 200] on div "[PERSON_NAME][GEOGRAPHIC_DATA] [PERSON_NAME] University Students, Faculty, Staff" at bounding box center [678, 244] width 469 height 89
click at [553, 241] on h3 "Calvin University" at bounding box center [678, 237] width 430 height 26
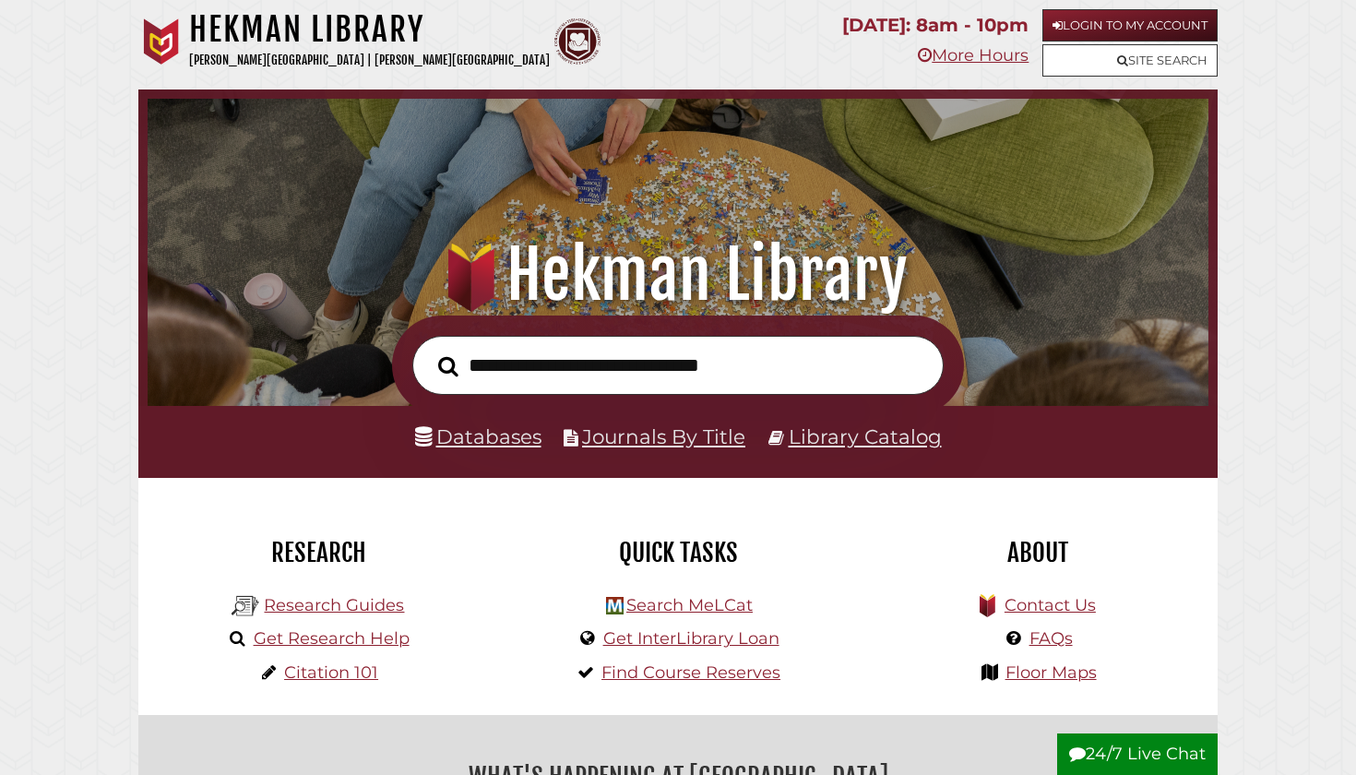
scroll to position [351, 1052]
click at [495, 436] on link "Databases" at bounding box center [478, 436] width 126 height 24
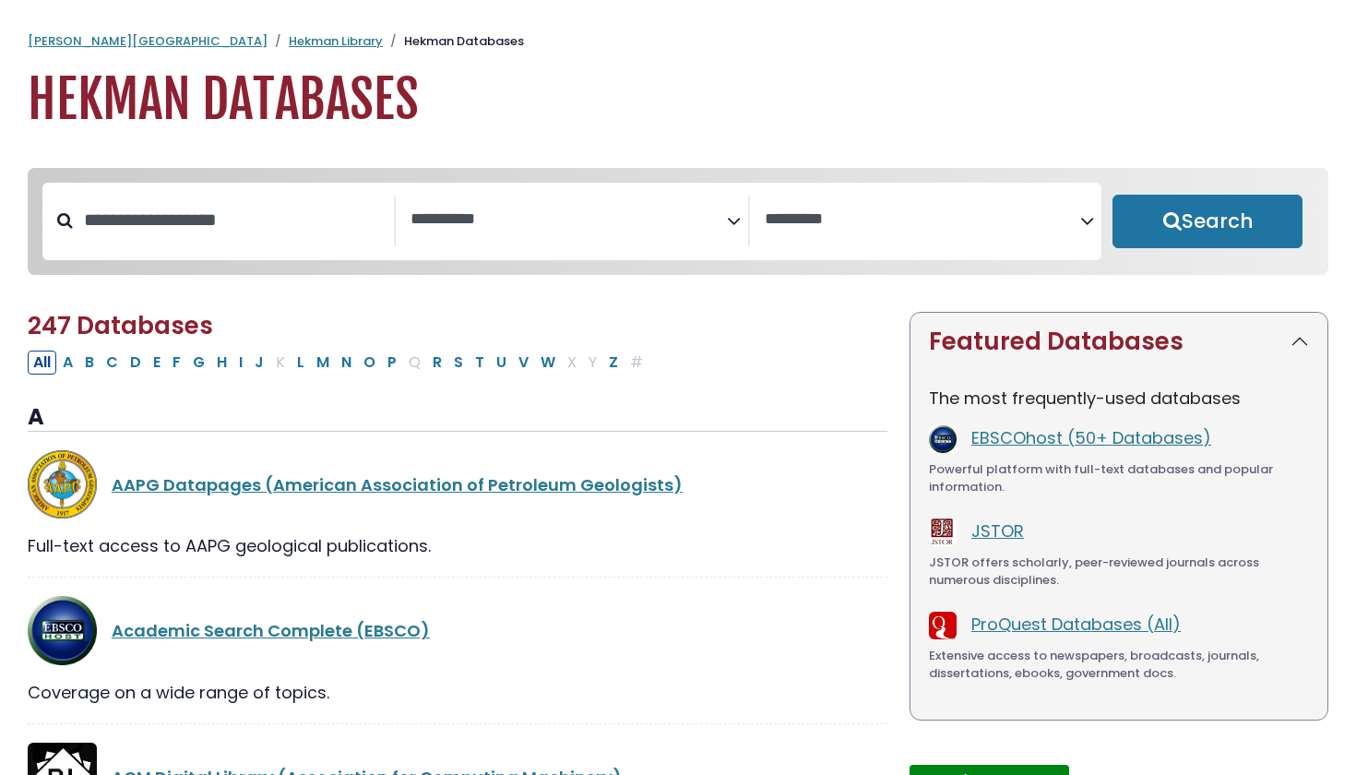
select select "Database Subject Filter"
select select "Database Vendors Filter"
click at [289, 235] on input "Search database by title or keyword" at bounding box center [233, 220] width 321 height 30
type input "*****"
click at [1208, 222] on button "Search" at bounding box center [1208, 222] width 190 height 54
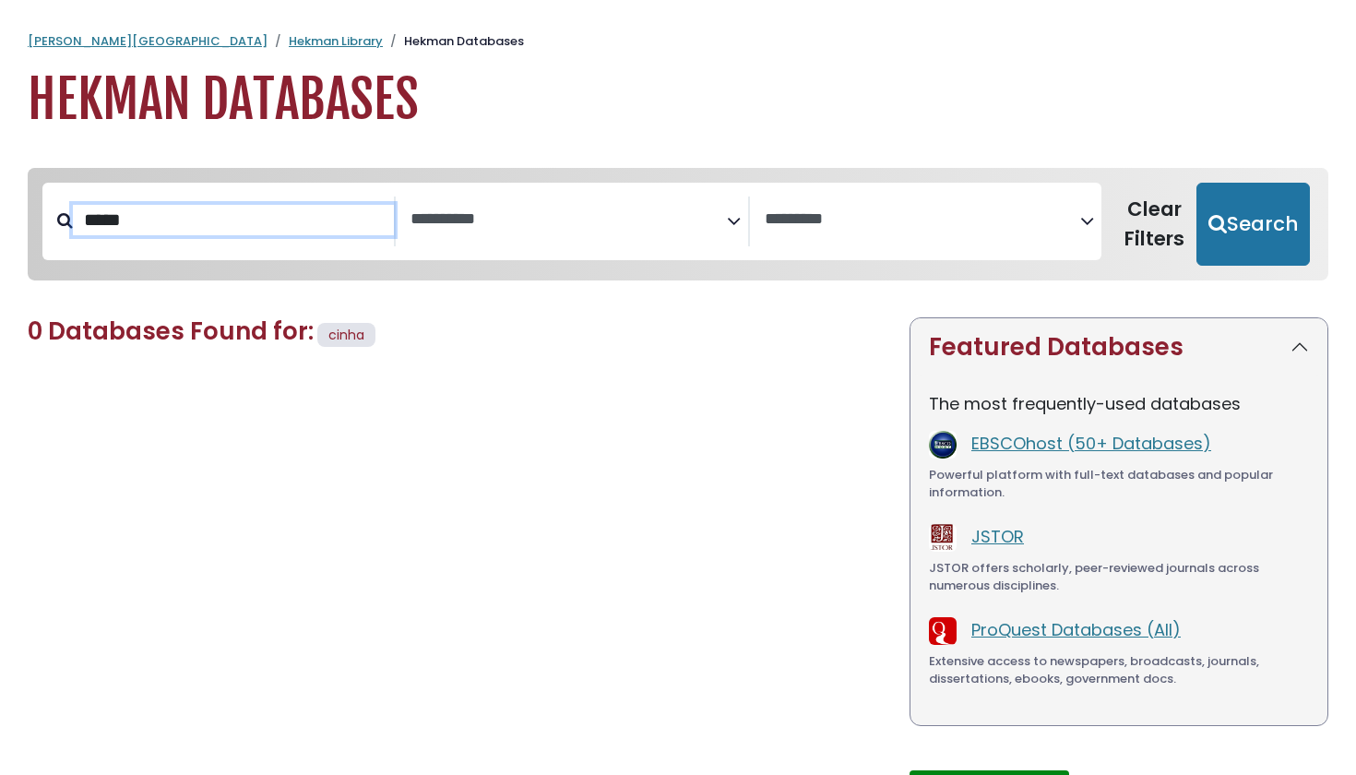
select select "Database Subject Filter"
select select "Database Vendors Filter"
type input "******"
click at [1256, 222] on button "Search" at bounding box center [1253, 224] width 113 height 83
select select "Database Subject Filter"
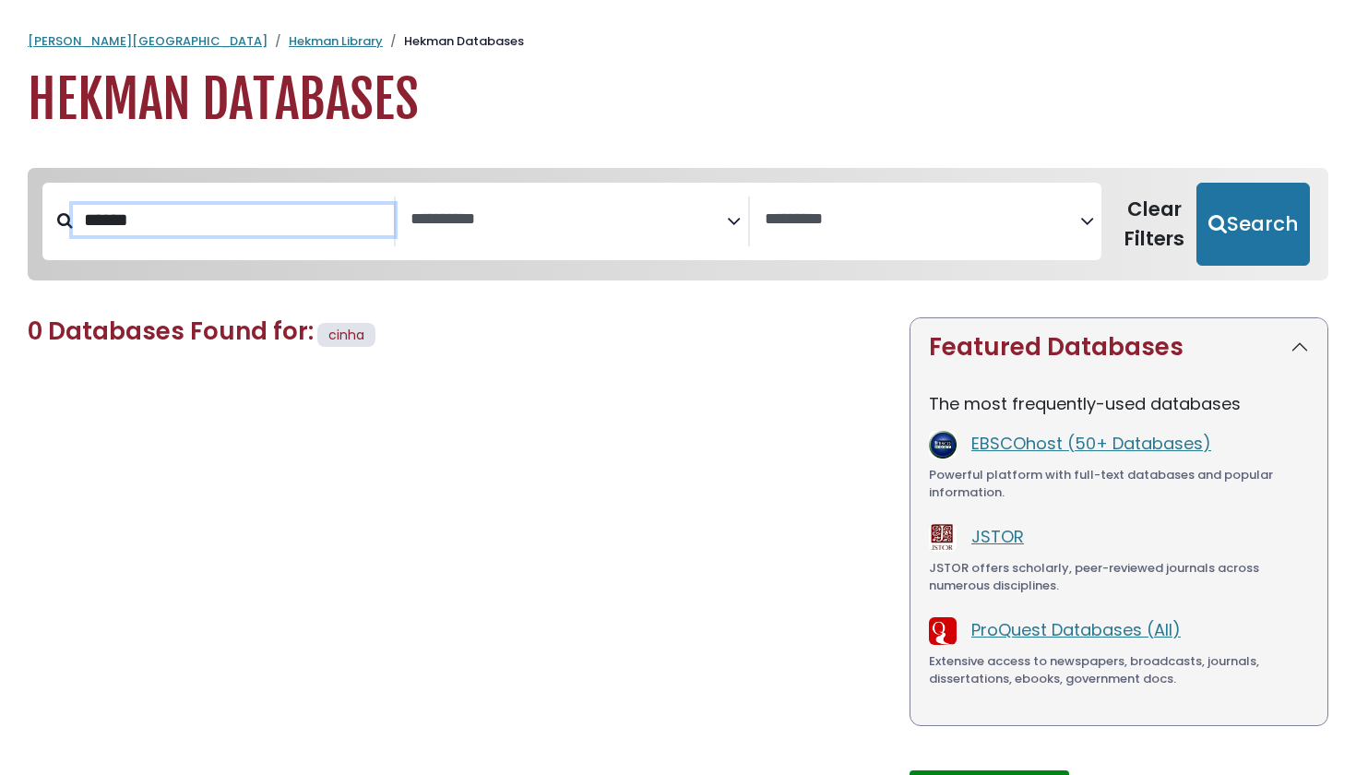
select select "Database Vendors Filter"
click at [495, 209] on span "Search filters" at bounding box center [569, 217] width 316 height 23
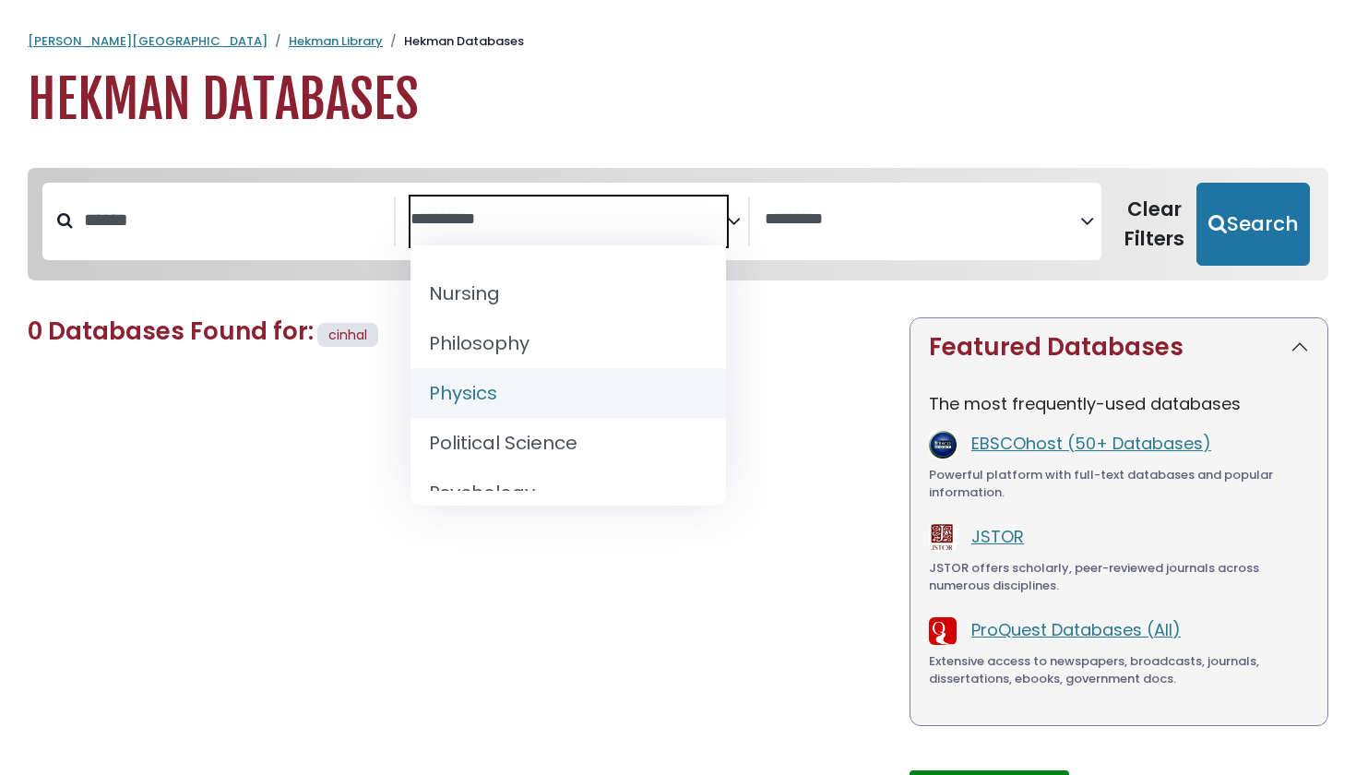
scroll to position [1475, 0]
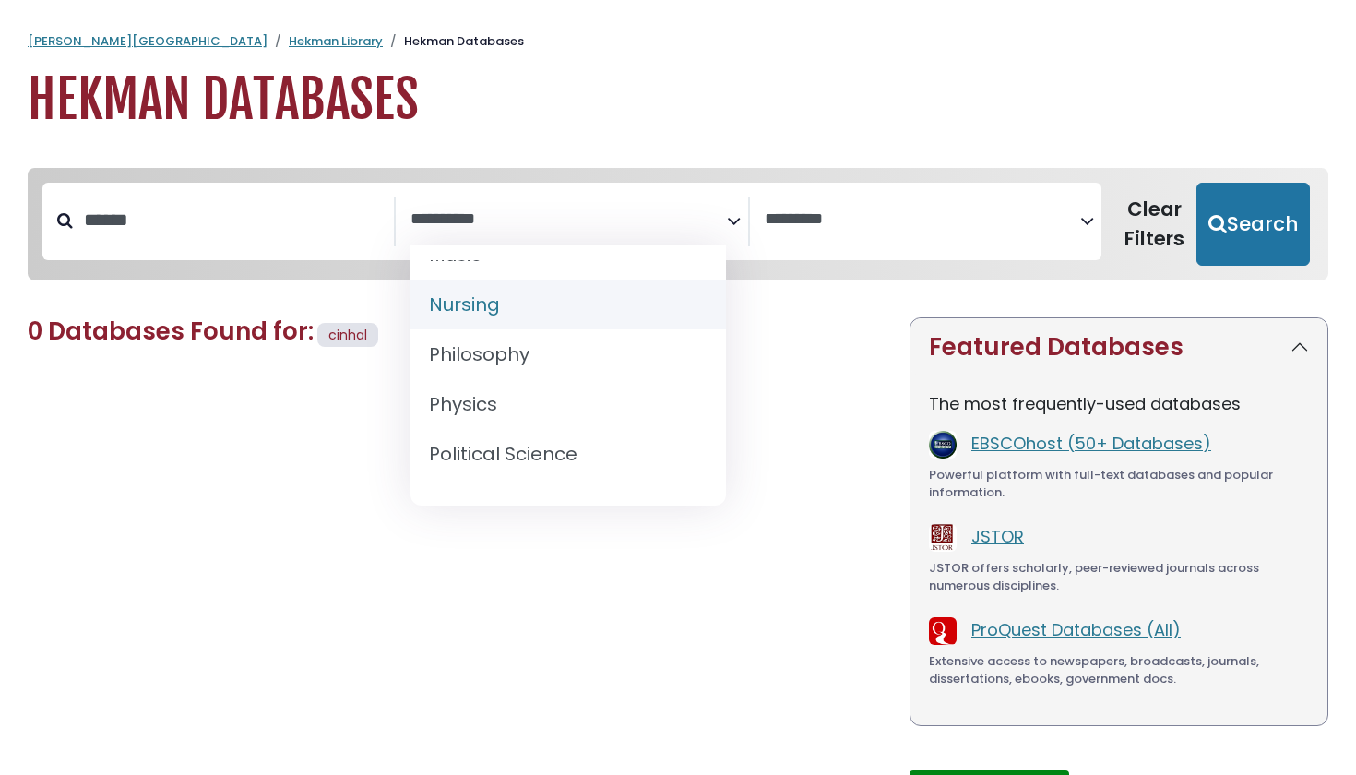
select select "*****"
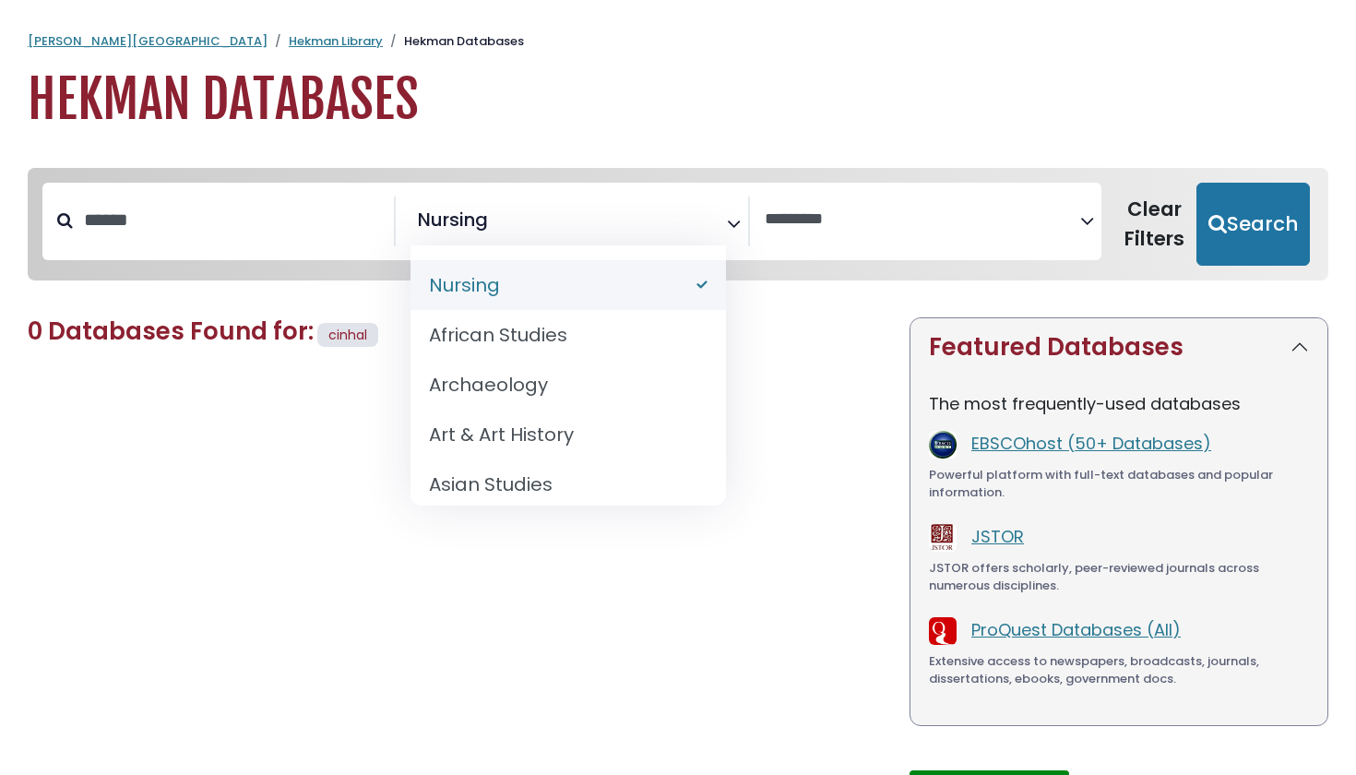
select select "Database Subject Filter"
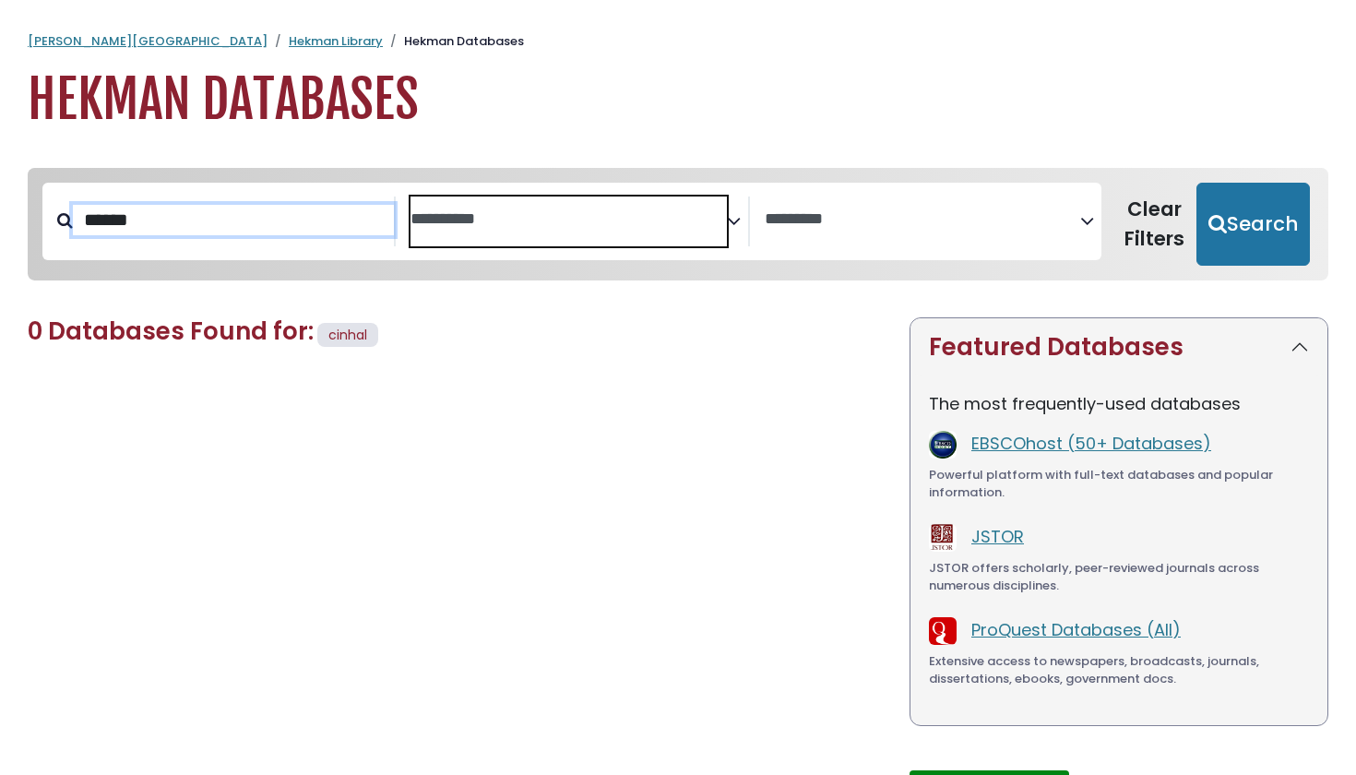
click at [250, 223] on input "******" at bounding box center [233, 220] width 321 height 30
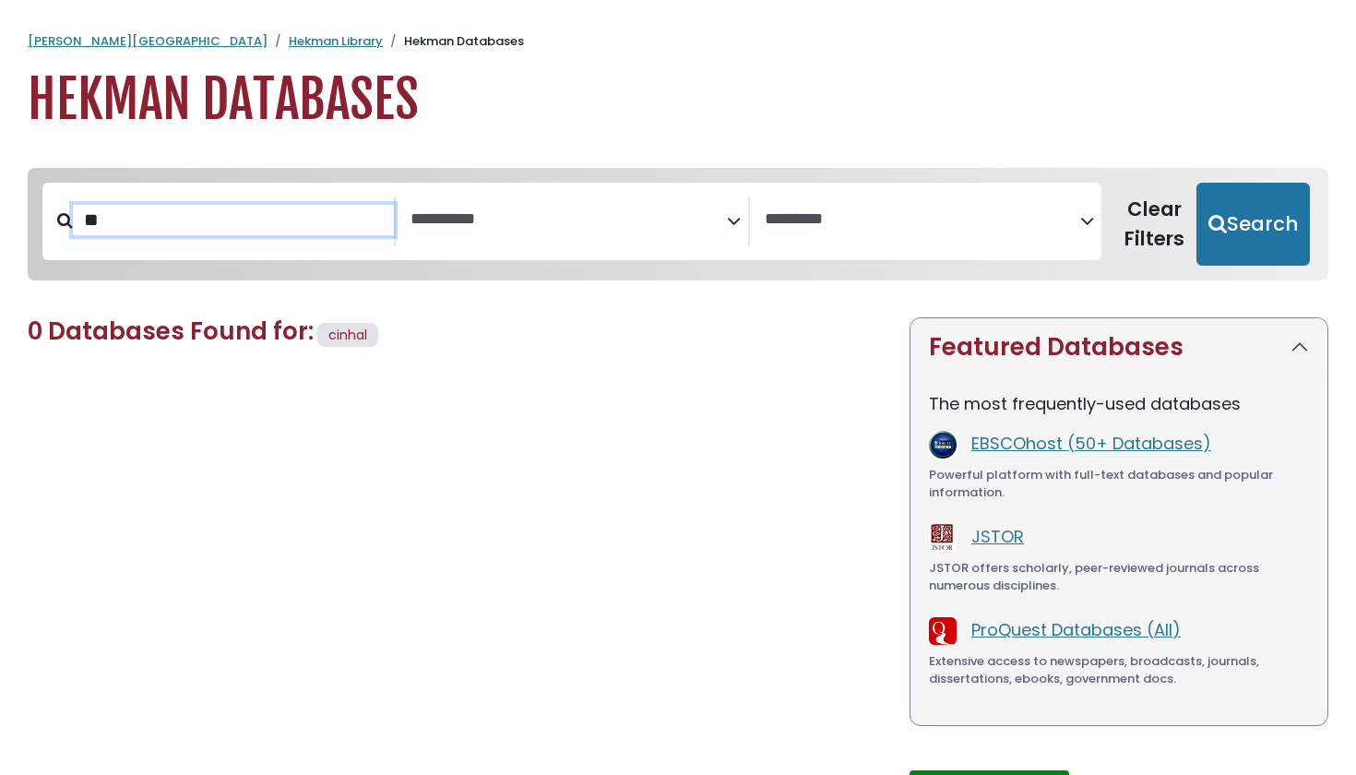
type input "*"
click at [1256, 222] on button "Search" at bounding box center [1253, 224] width 113 height 83
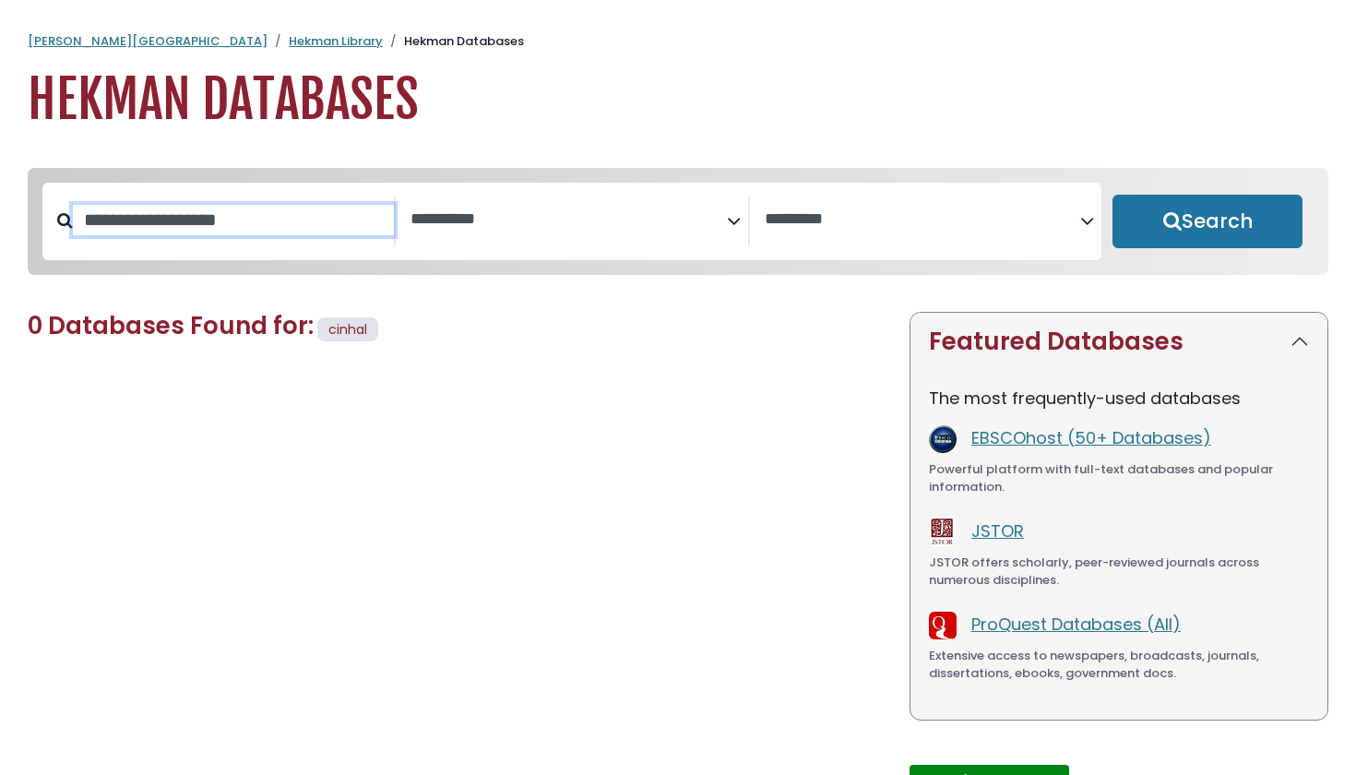
select select "Database Subject Filter"
select select "Database Vendors Filter"
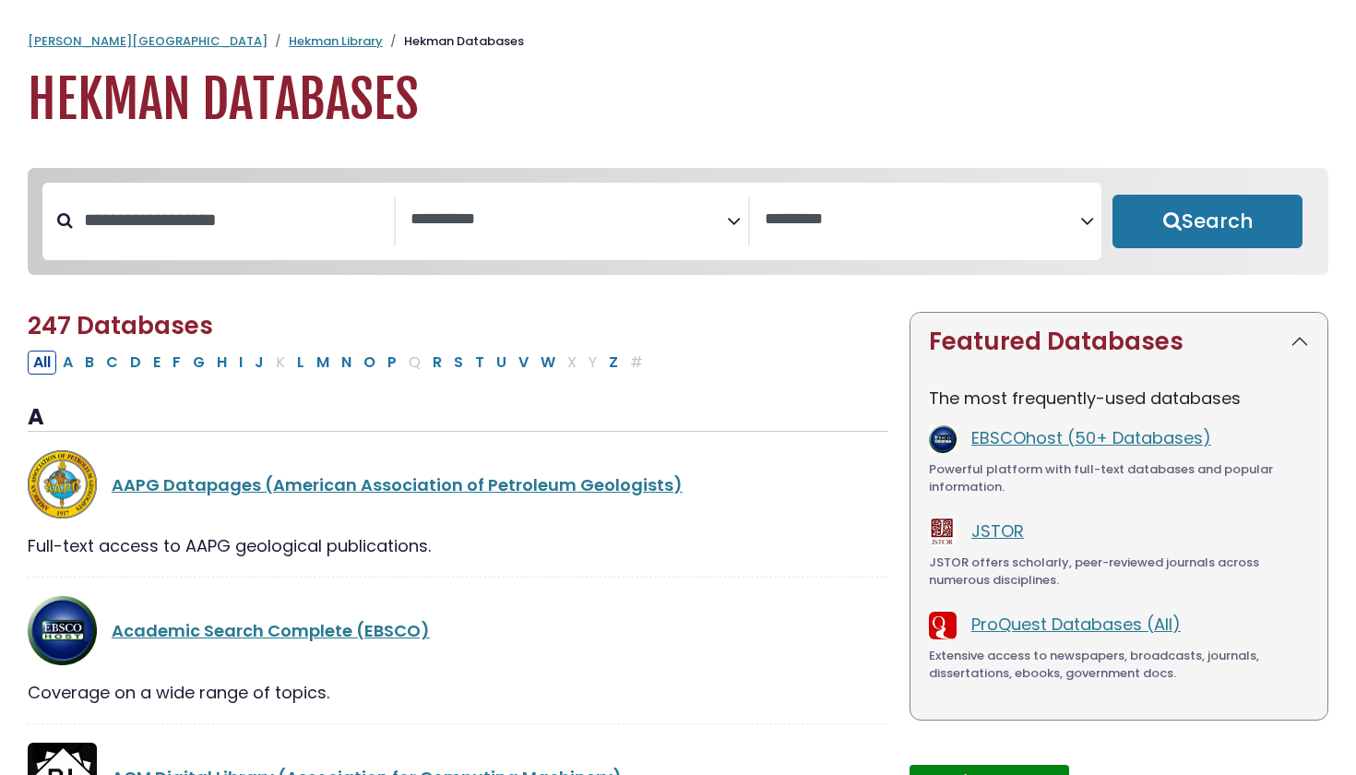
click at [540, 252] on div "**********" at bounding box center [571, 222] width 1059 height 78
click at [565, 222] on textarea "Search" at bounding box center [569, 219] width 316 height 19
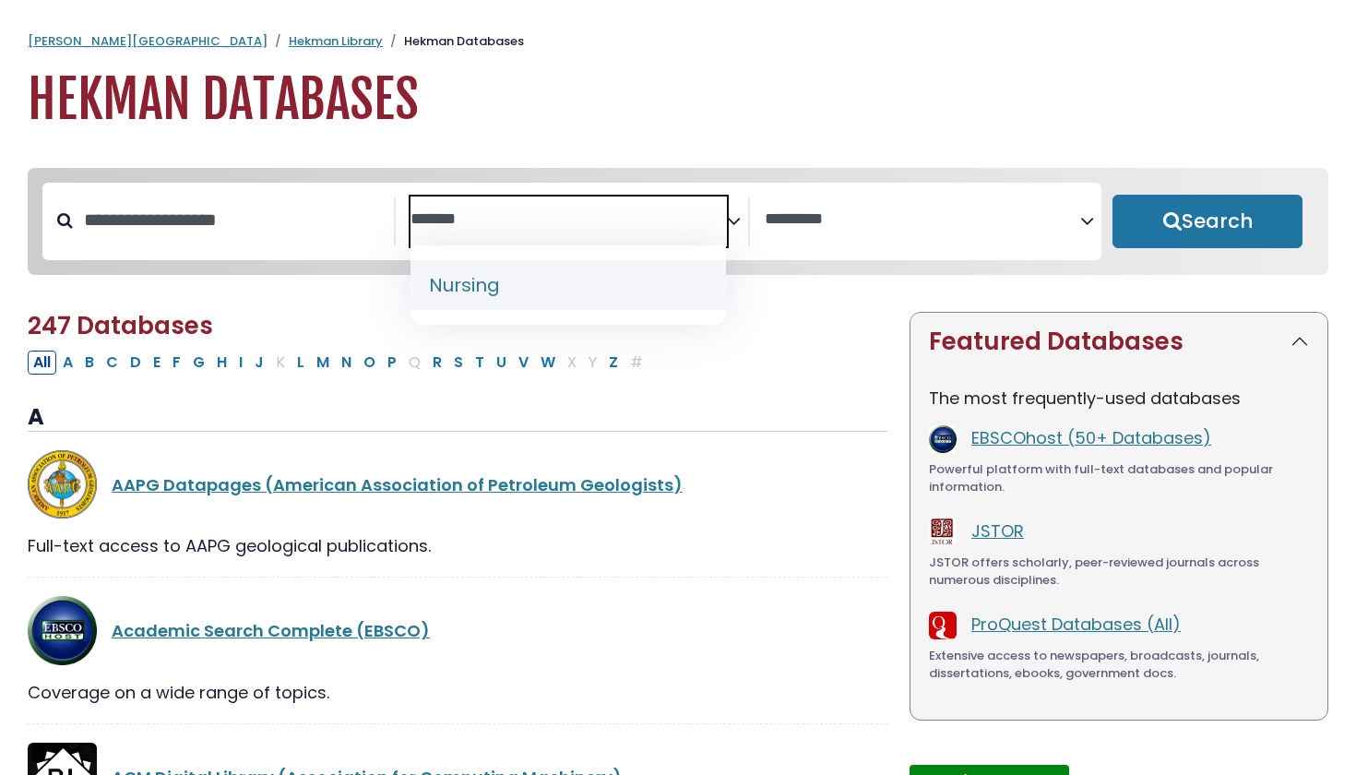
type textarea "*******"
select select "*****"
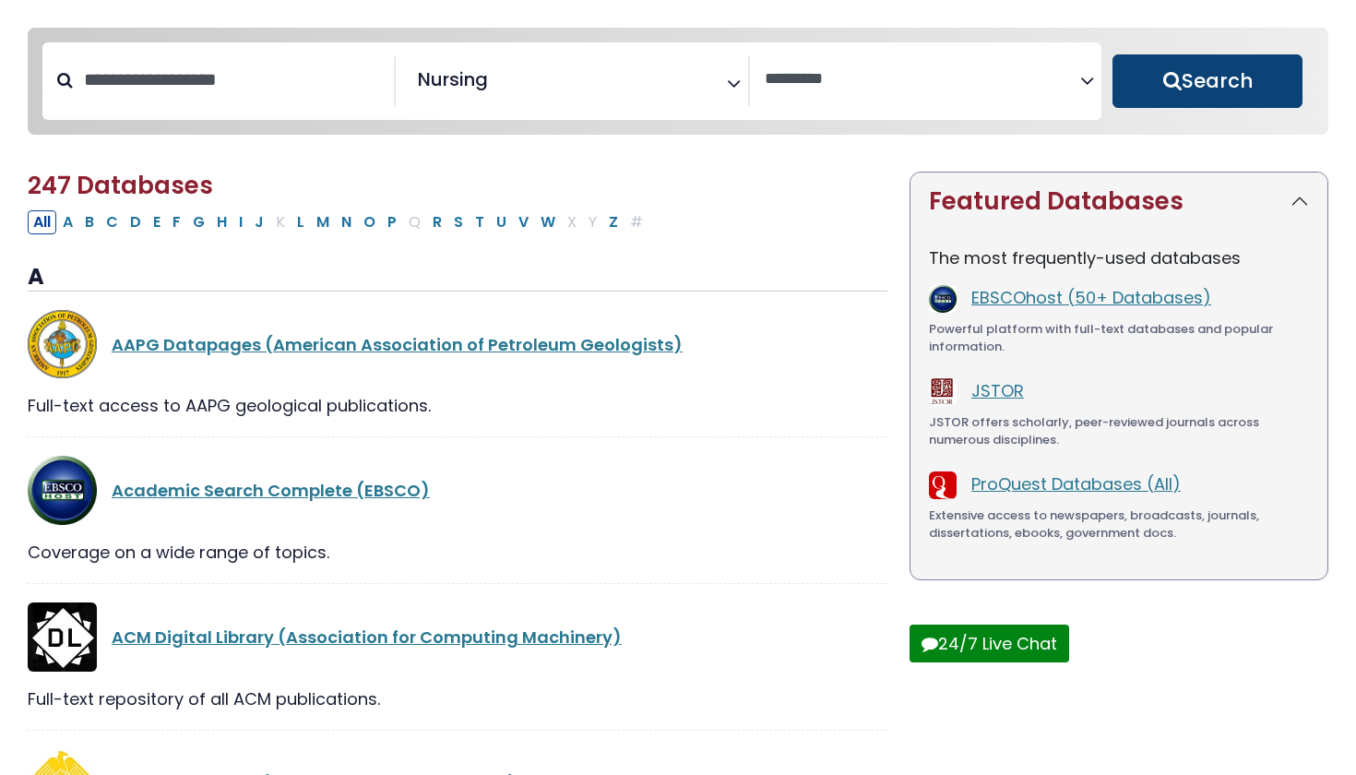
scroll to position [149, 0]
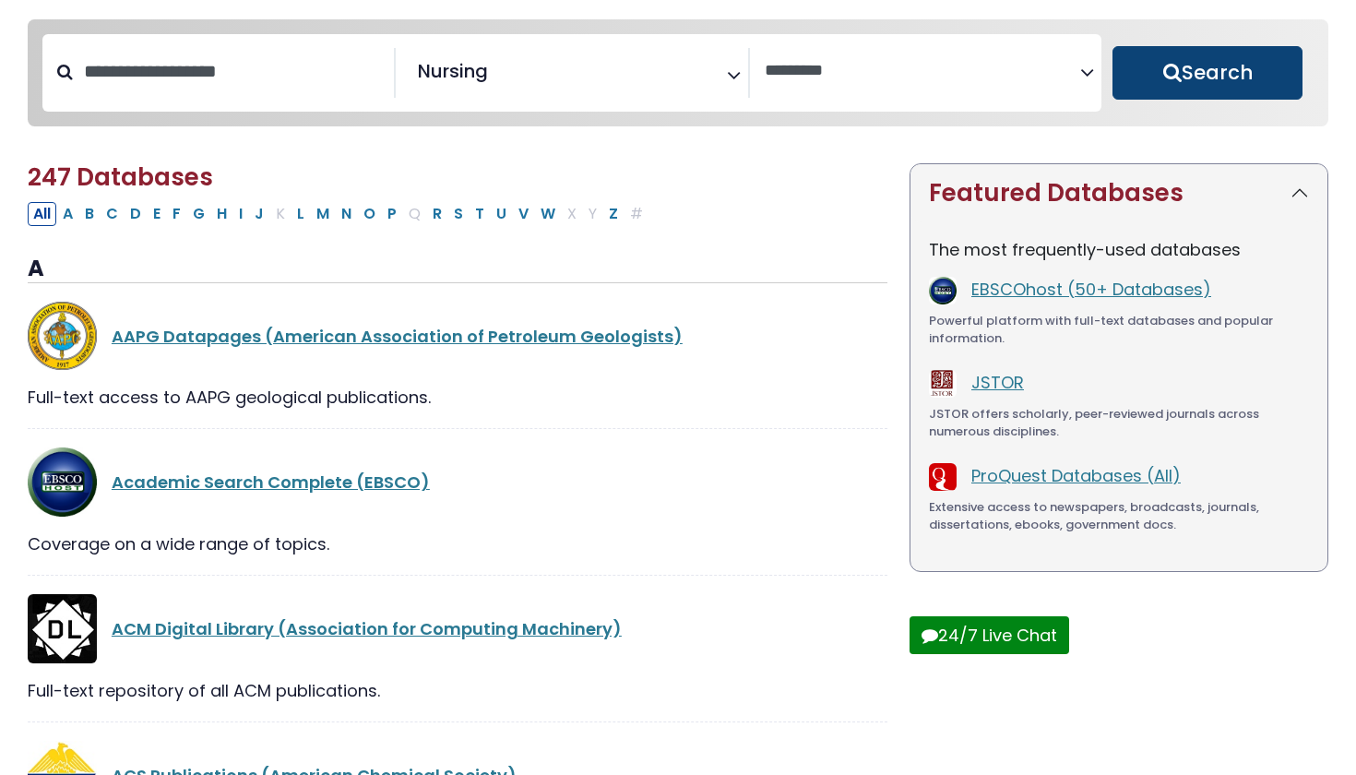
click at [1237, 73] on button "Search" at bounding box center [1208, 73] width 190 height 54
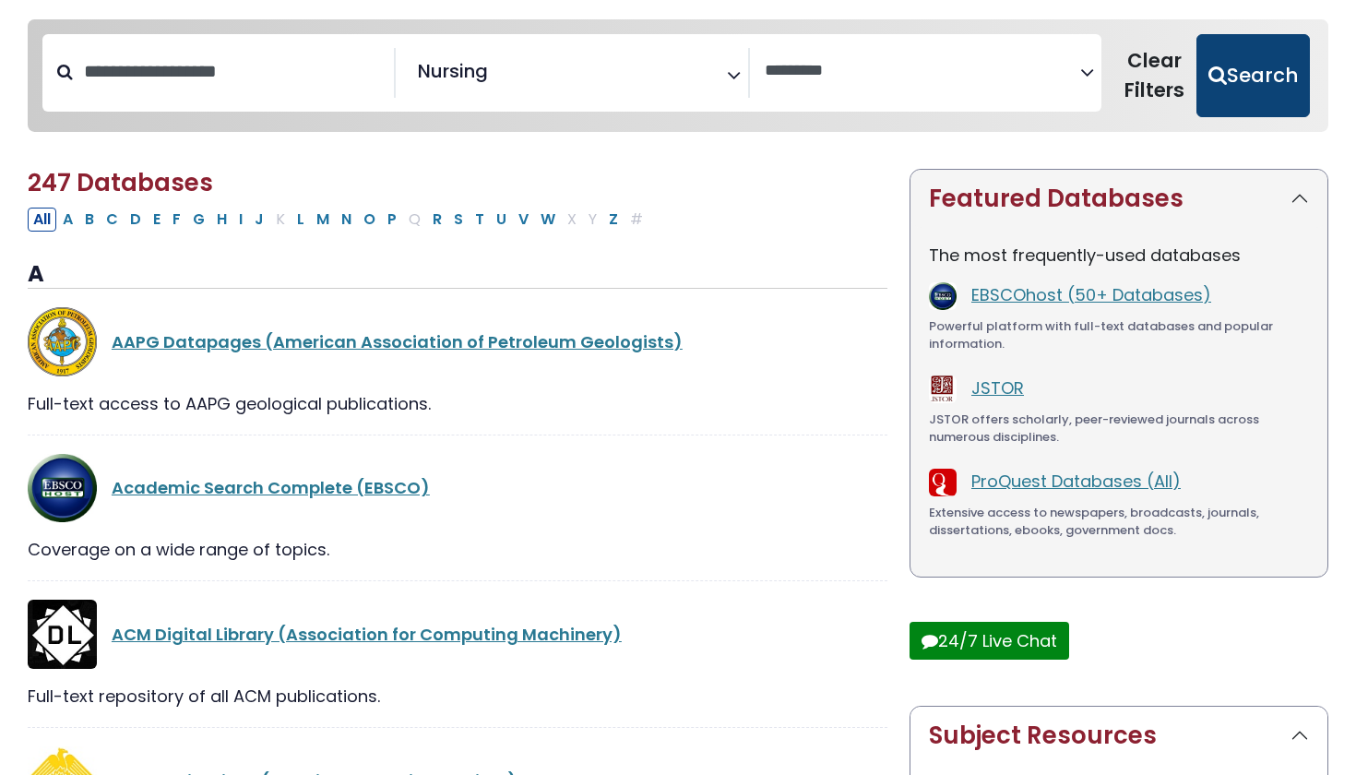
select select "Database Vendors Filter"
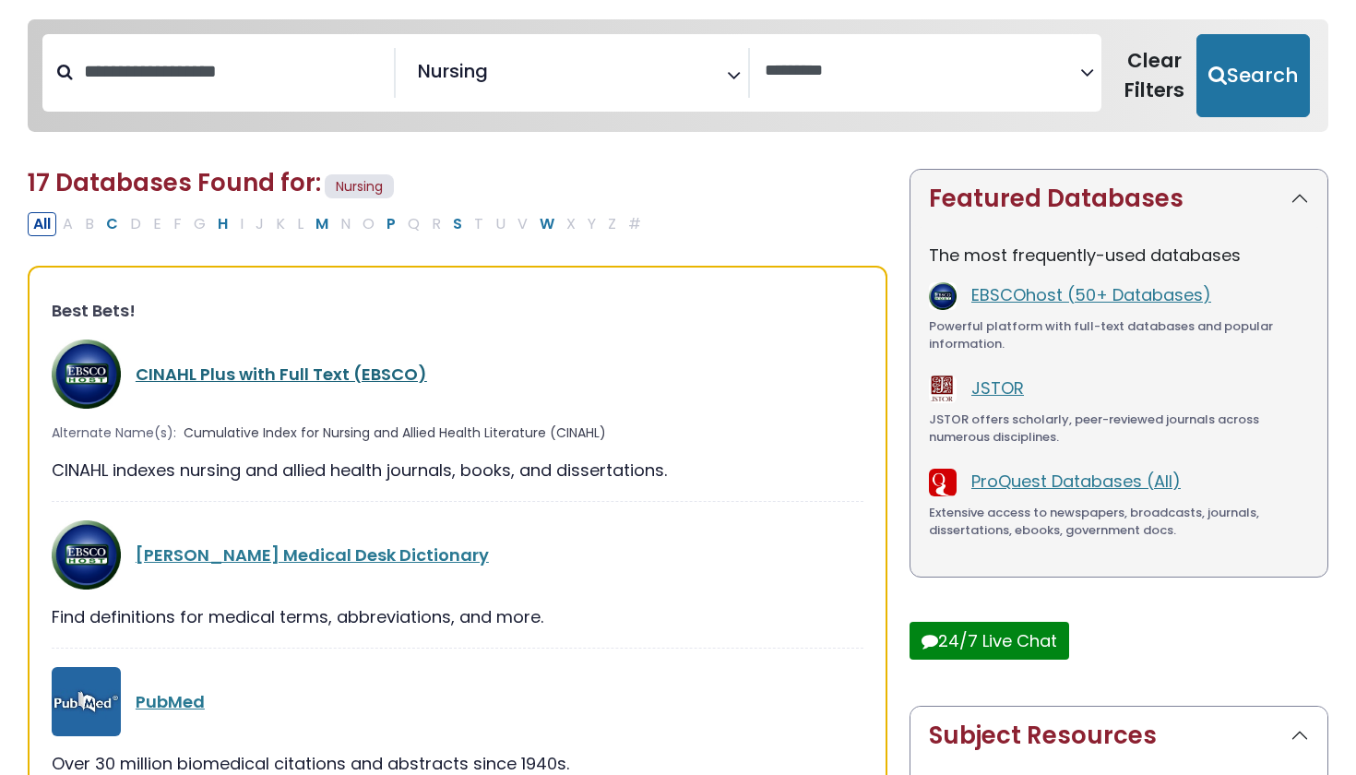
click at [361, 371] on link "CINAHL Plus with Full Text (EBSCO)" at bounding box center [282, 374] width 292 height 23
